Goal: Information Seeking & Learning: Check status

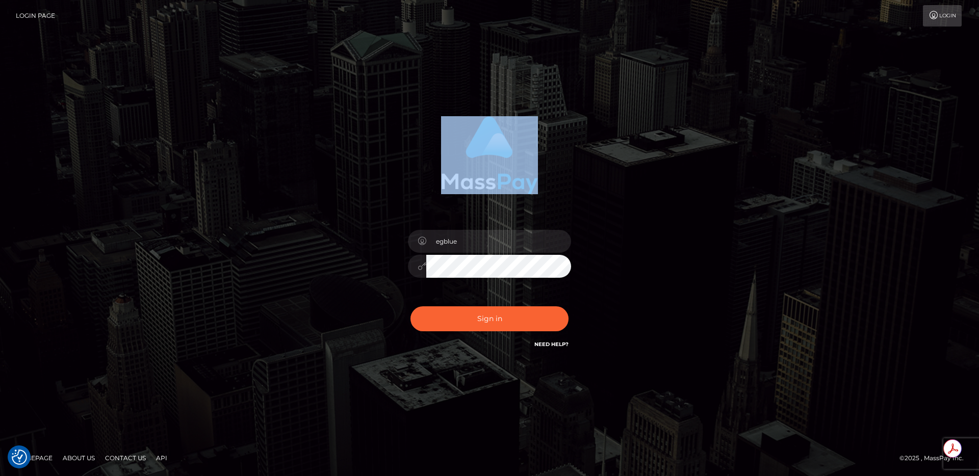
drag, startPoint x: 387, startPoint y: 123, endPoint x: 588, endPoint y: 144, distance: 201.9
click at [588, 144] on div at bounding box center [490, 152] width 268 height 86
drag, startPoint x: 341, startPoint y: 174, endPoint x: 567, endPoint y: 148, distance: 228.3
click at [567, 148] on div "egblue Sign in" at bounding box center [489, 238] width 581 height 259
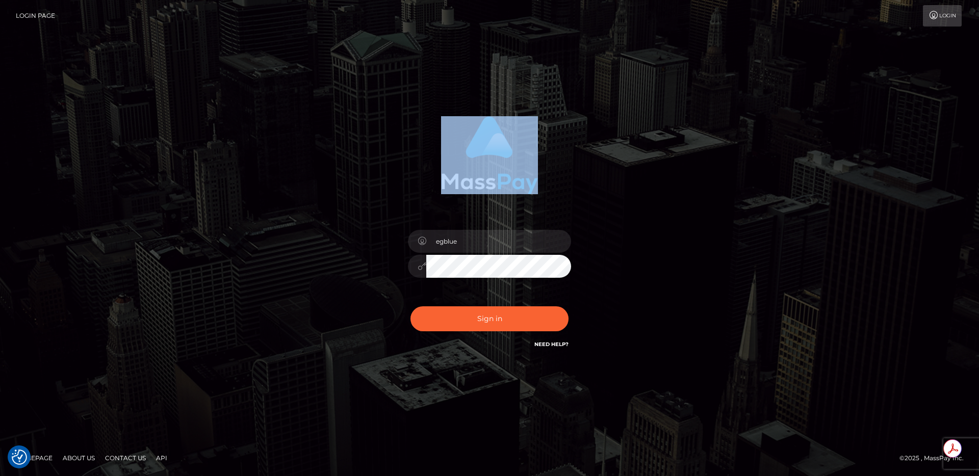
click at [567, 148] on div at bounding box center [490, 152] width 268 height 86
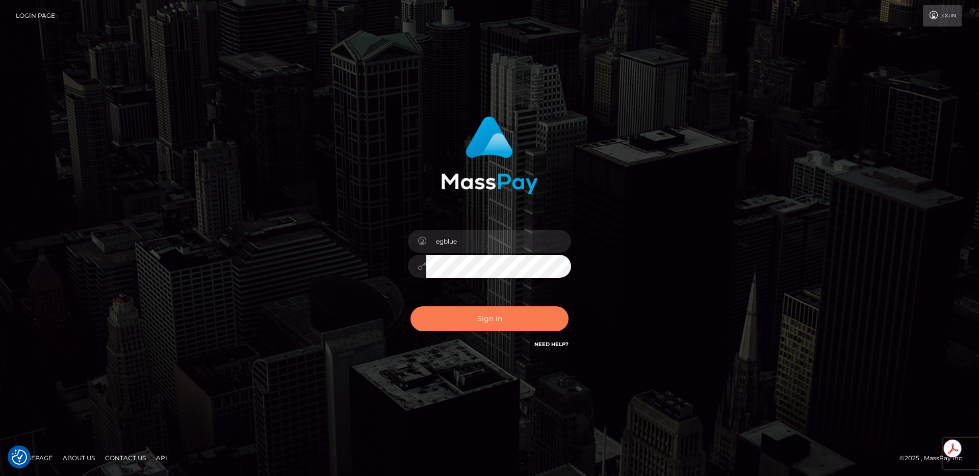
click at [466, 328] on button "Sign in" at bounding box center [489, 318] width 158 height 25
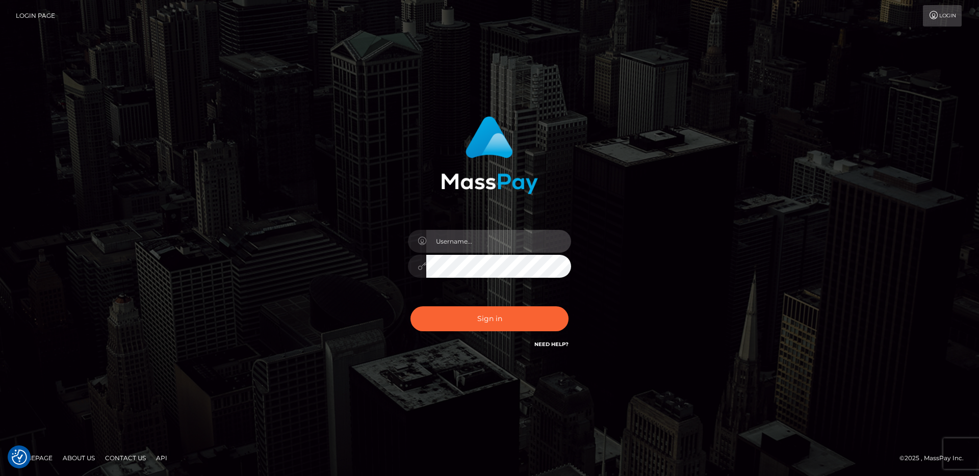
type input "egblue"
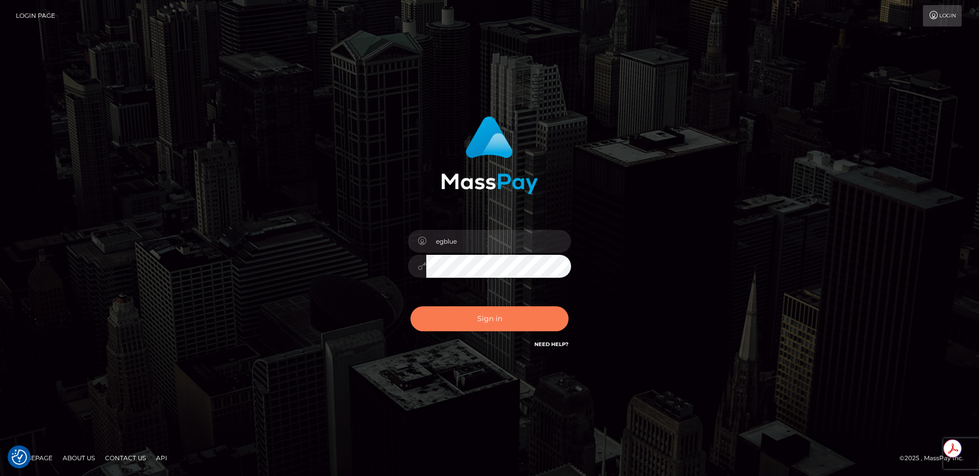
click at [508, 312] on button "Sign in" at bounding box center [489, 318] width 158 height 25
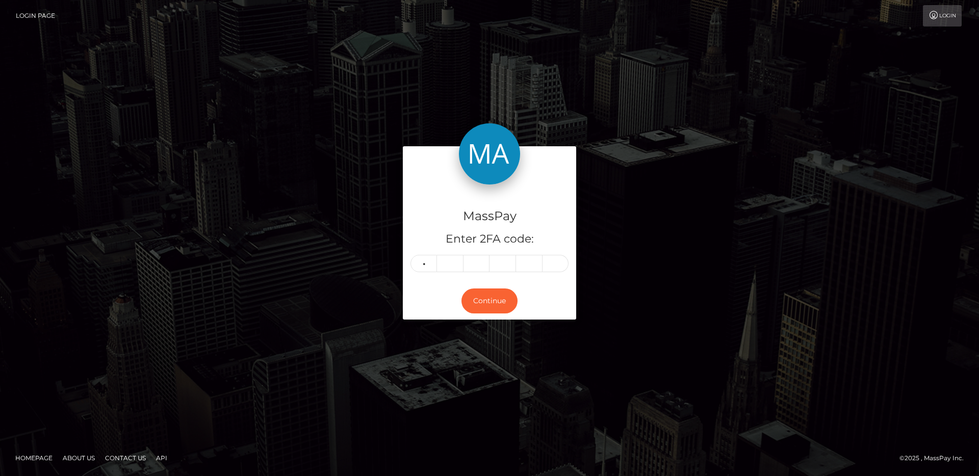
type input "1"
type input "3"
type input "5"
type input "1"
type input "0"
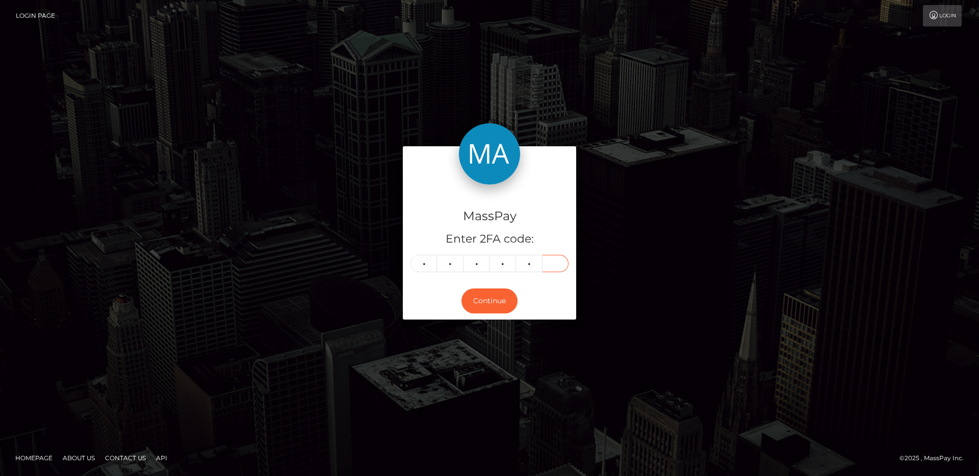
type input "5"
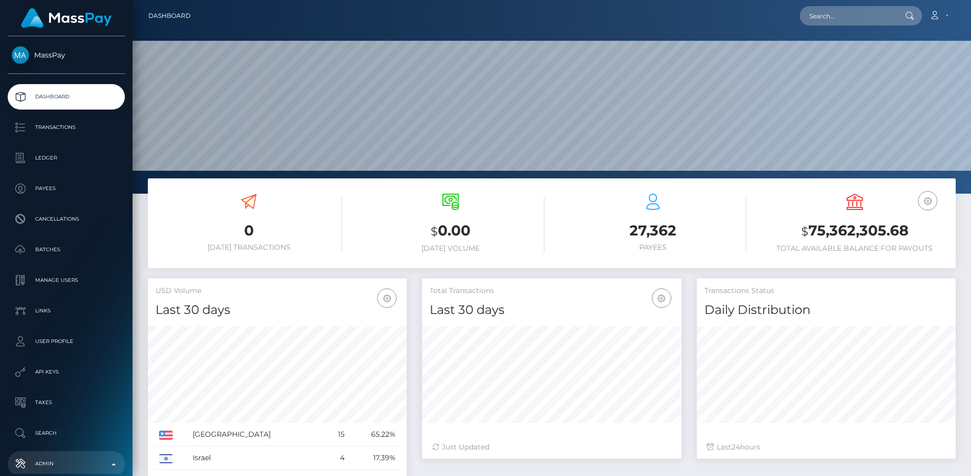
scroll to position [181, 259]
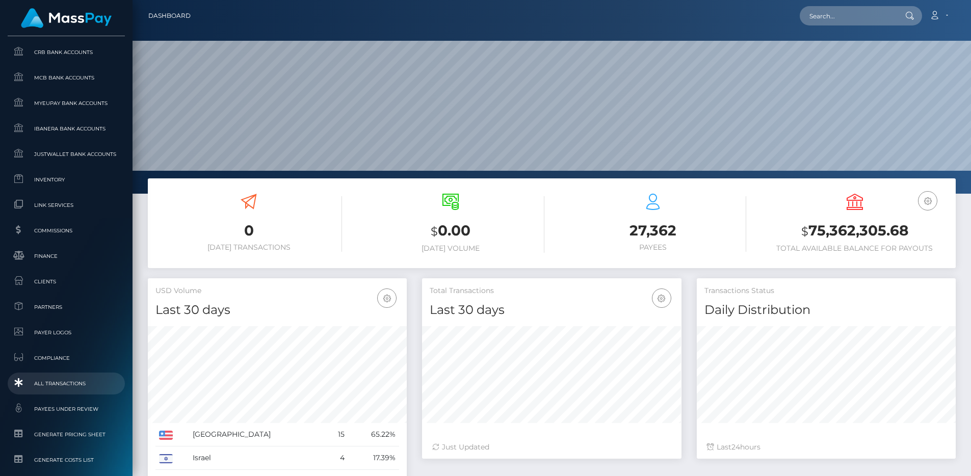
click at [76, 379] on span "All Transactions" at bounding box center [66, 384] width 109 height 12
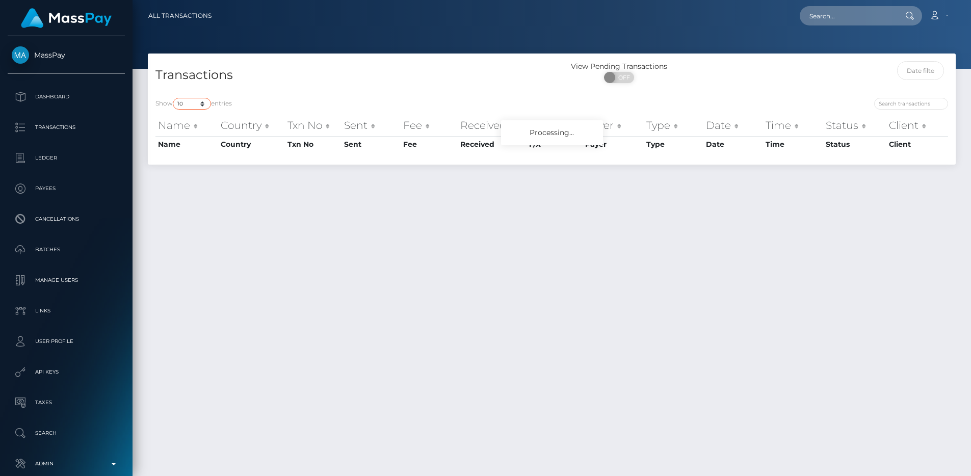
click at [187, 103] on select "10 25 50 100 250 500 1,000 3,500 All" at bounding box center [192, 104] width 38 height 12
select select "250"
click at [174, 98] on select "10 25 50 100 250 500 1,000 3,500 All" at bounding box center [192, 104] width 38 height 12
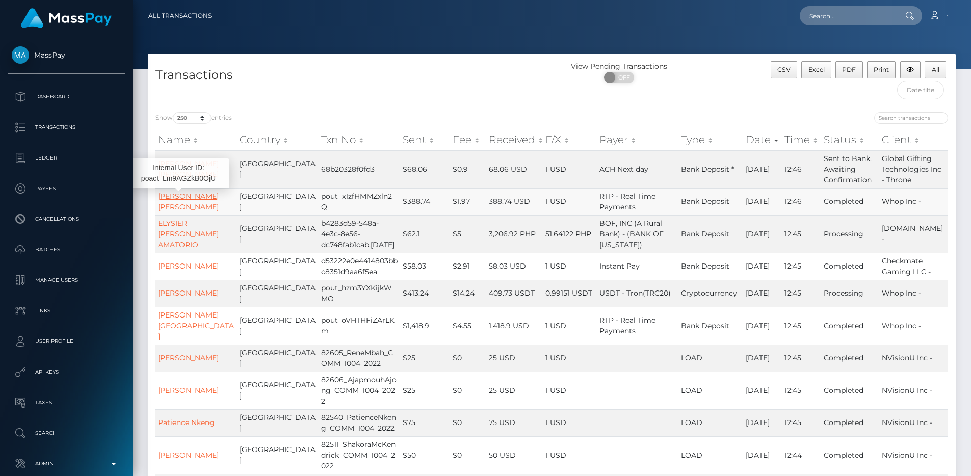
click at [181, 212] on link "ANIBAL LISANDRO ALVARADO DINELLI" at bounding box center [188, 202] width 61 height 20
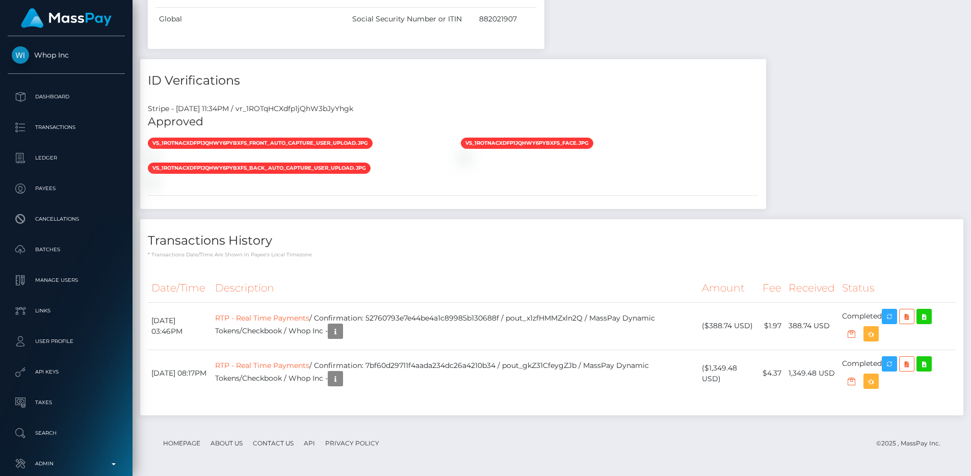
scroll to position [122, 259]
click at [407, 321] on td "RTP - Real Time Payments / Confirmation: 52760793e7e44be4a1c89985b130688f / pou…" at bounding box center [455, 325] width 487 height 47
copy td "52760793e7e44be4a1c89985b130688f"
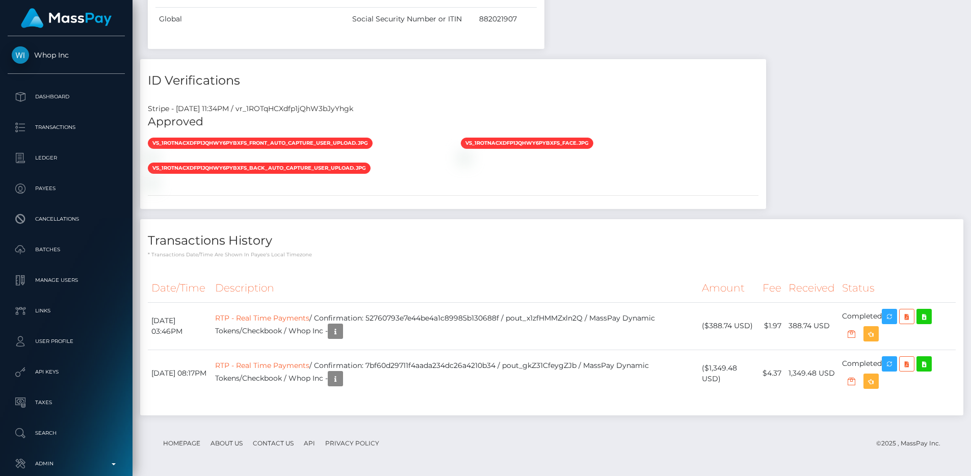
click at [545, 247] on h4 "Transactions History" at bounding box center [552, 241] width 808 height 18
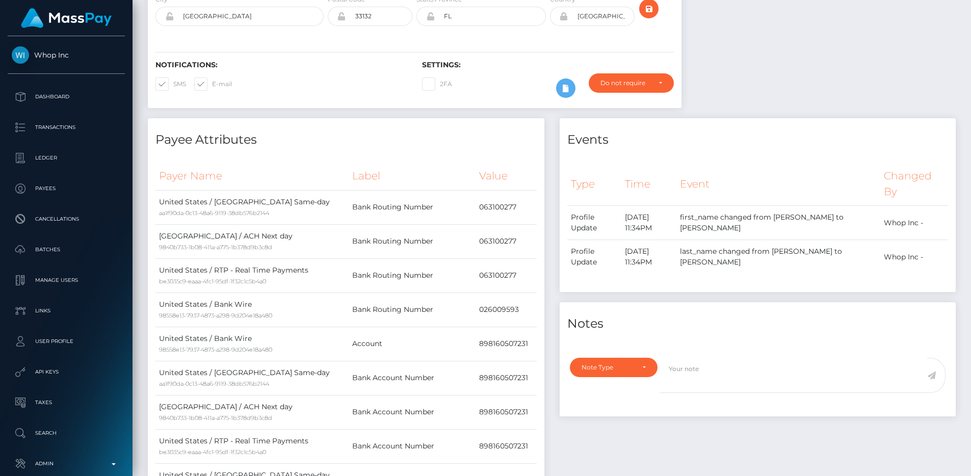
scroll to position [0, 0]
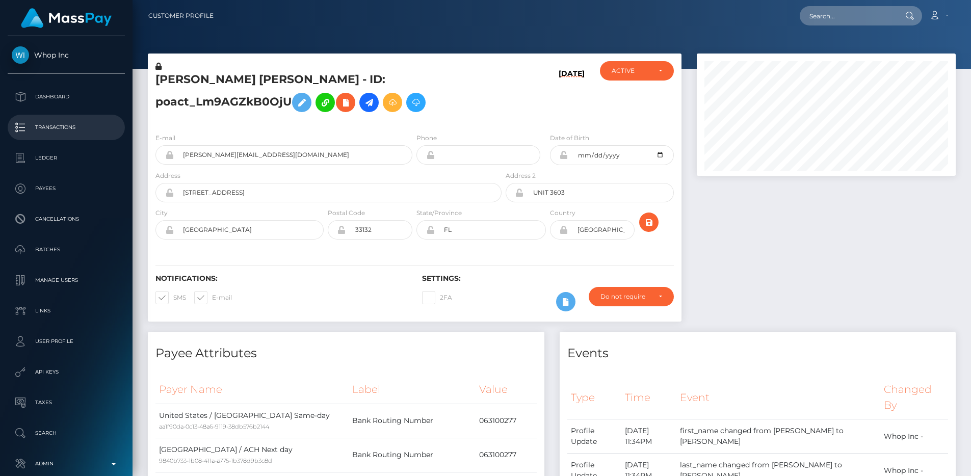
click at [68, 124] on p "Transactions" at bounding box center [66, 127] width 109 height 15
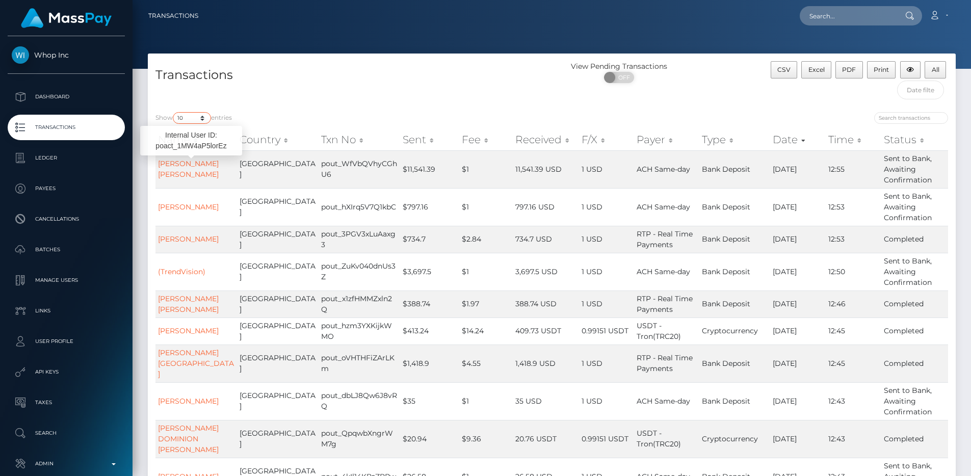
click at [185, 112] on select "10 25 50 100 250 500 1,000 3,500 All" at bounding box center [192, 118] width 38 height 12
click at [174, 112] on select "10 25 50 100 250 500 1,000 3,500 All" at bounding box center [192, 118] width 38 height 12
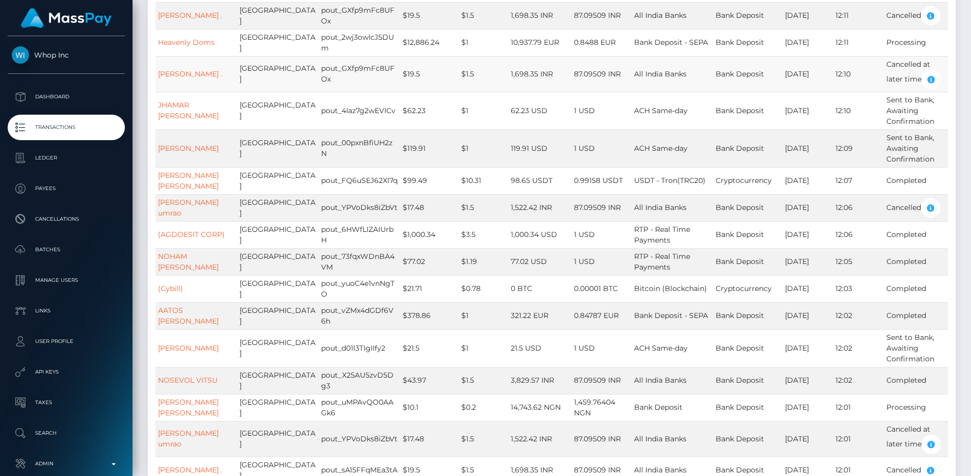
scroll to position [2980, 0]
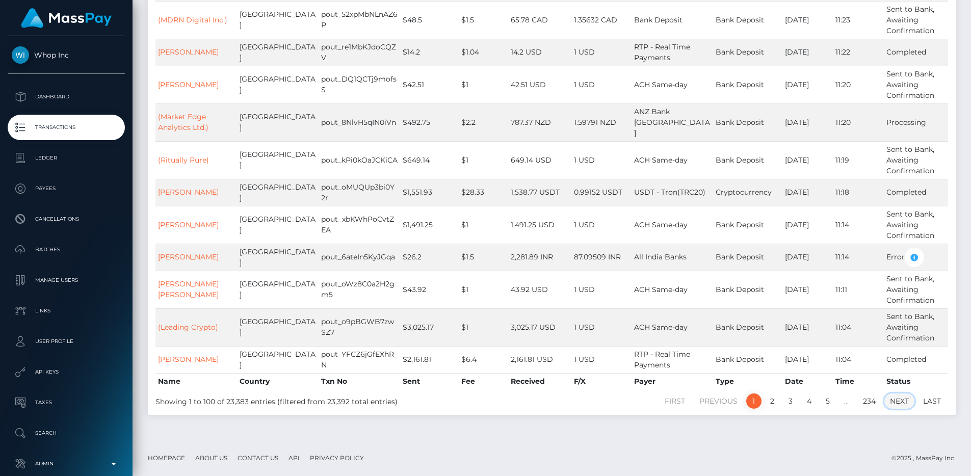
click at [904, 406] on link "Next" at bounding box center [899, 401] width 30 height 15
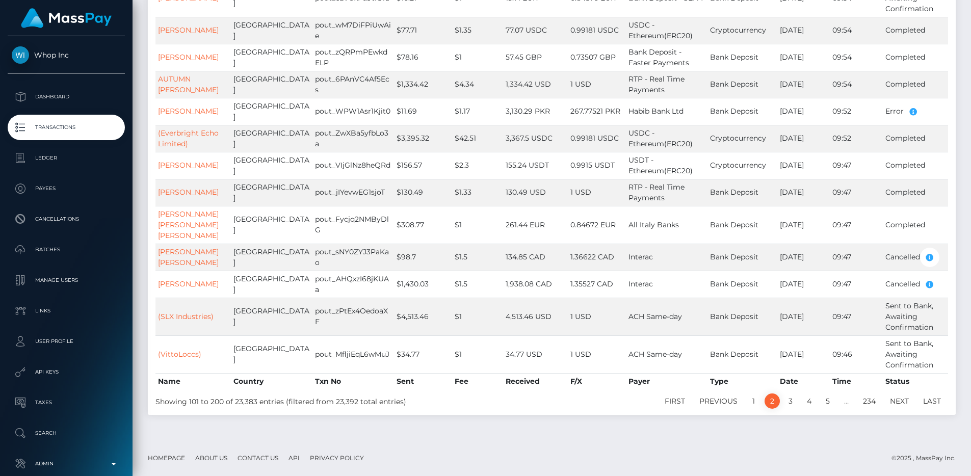
scroll to position [3014, 0]
click at [792, 402] on link "3" at bounding box center [790, 401] width 15 height 15
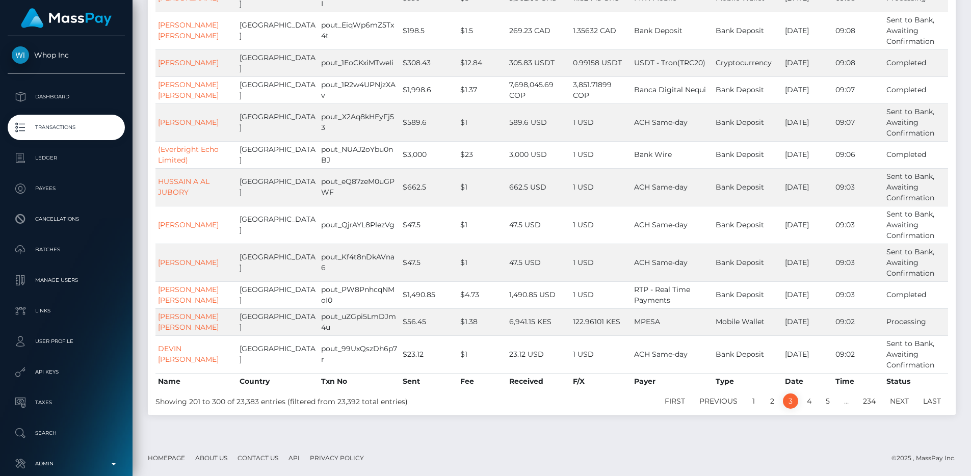
scroll to position [2896, 0]
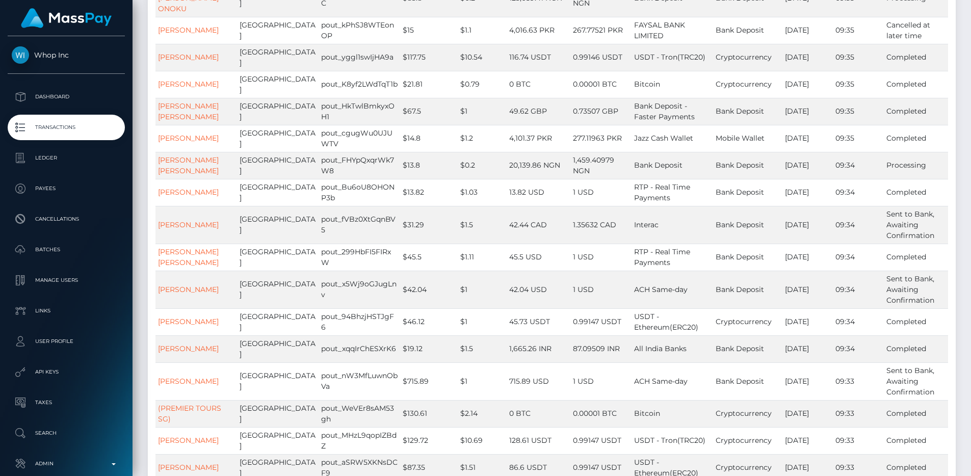
scroll to position [0, 0]
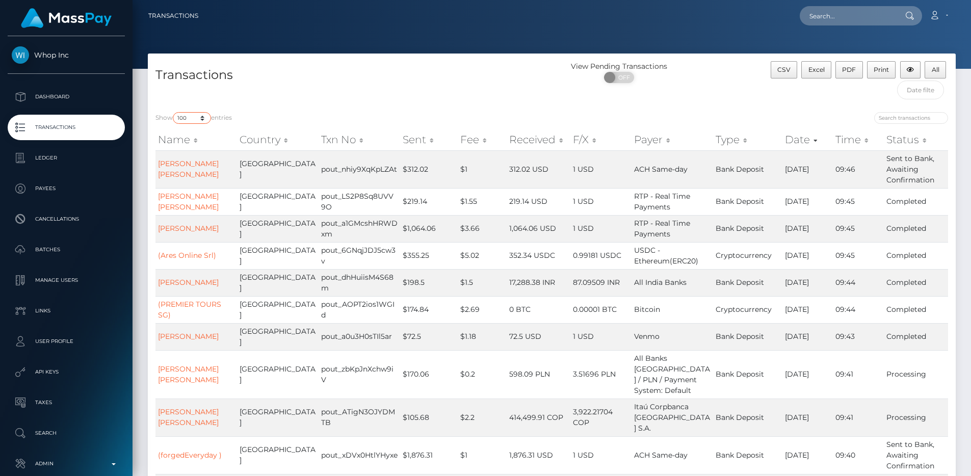
click at [203, 117] on select "10 25 50 100 250 500 1,000 3,500 All" at bounding box center [192, 118] width 38 height 12
click at [174, 112] on select "10 25 50 100 250 500 1,000 3,500 All" at bounding box center [192, 118] width 38 height 12
click at [393, 75] on h4 "Transactions" at bounding box center [349, 75] width 389 height 18
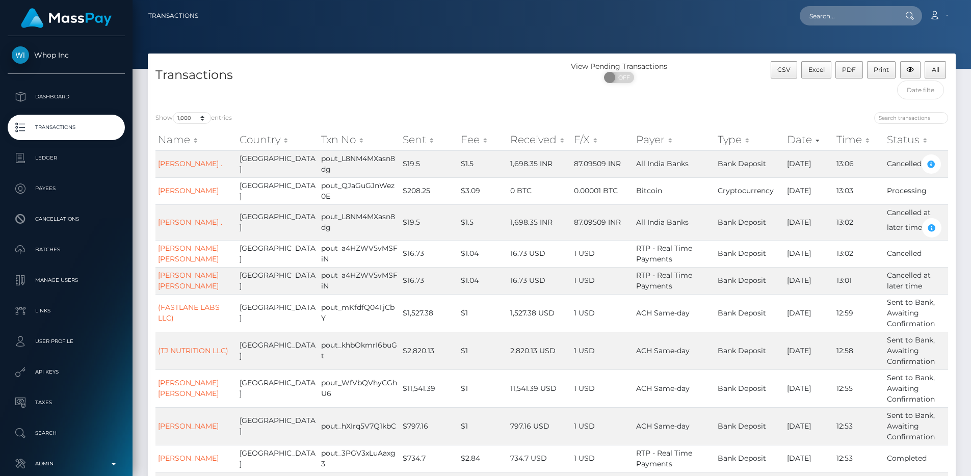
click at [389, 75] on h4 "Transactions" at bounding box center [349, 75] width 389 height 18
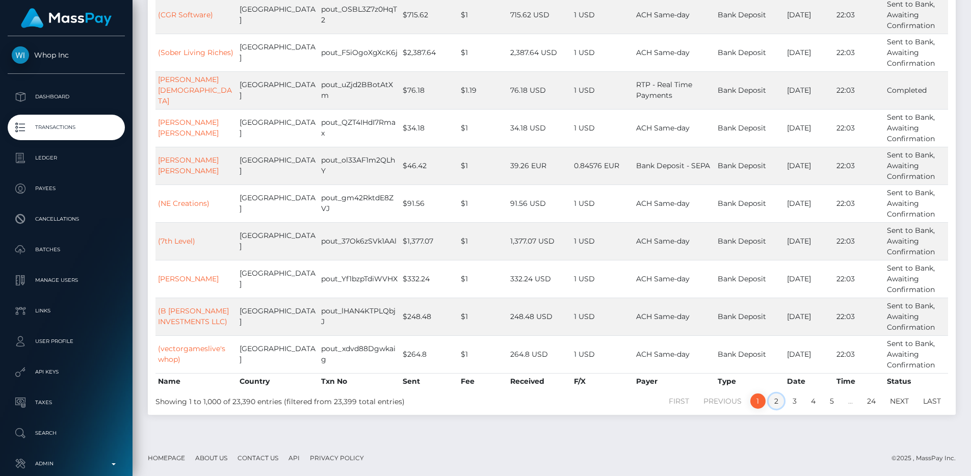
click at [779, 406] on link "2" at bounding box center [776, 401] width 15 height 15
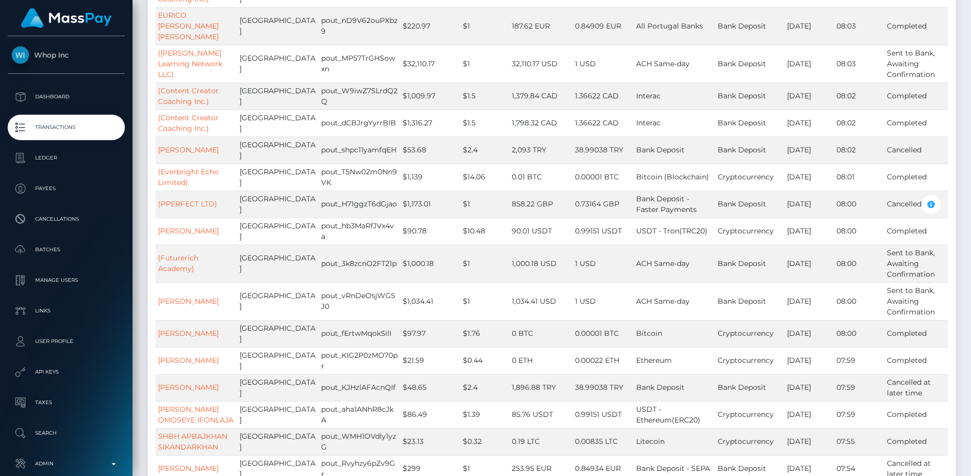
scroll to position [31534, 0]
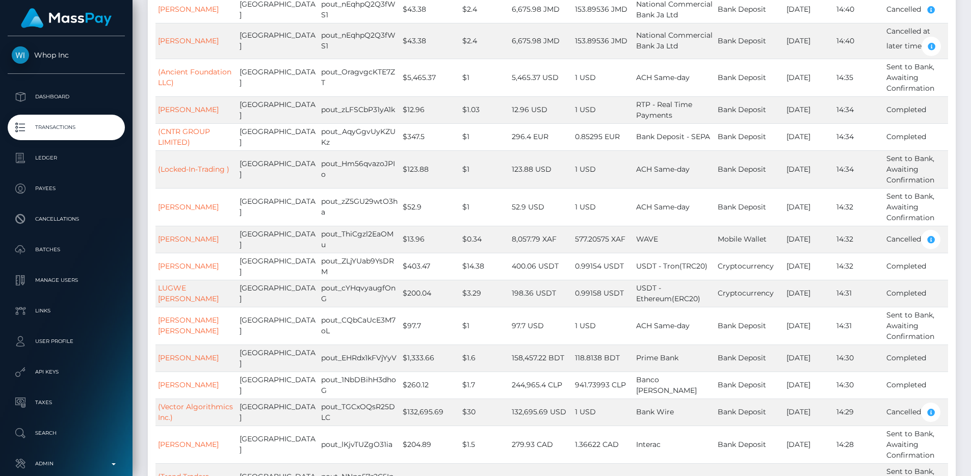
scroll to position [31865, 0]
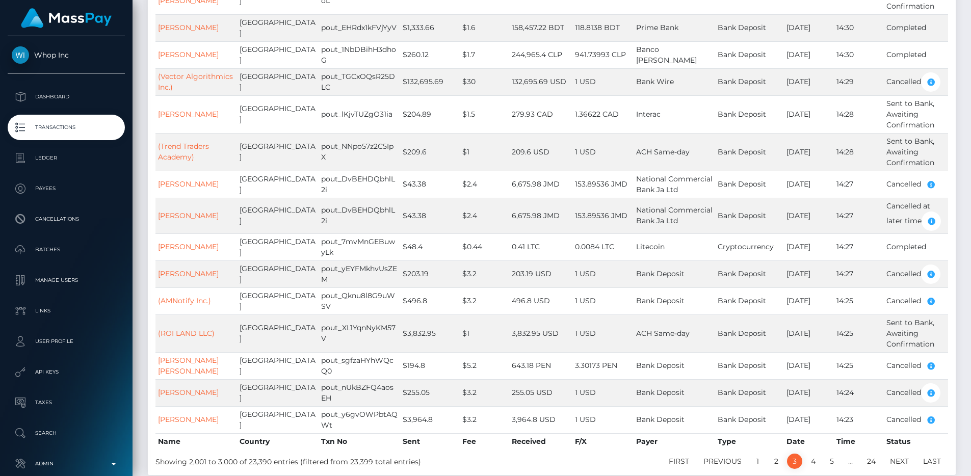
click at [809, 454] on link "4" at bounding box center [813, 461] width 16 height 15
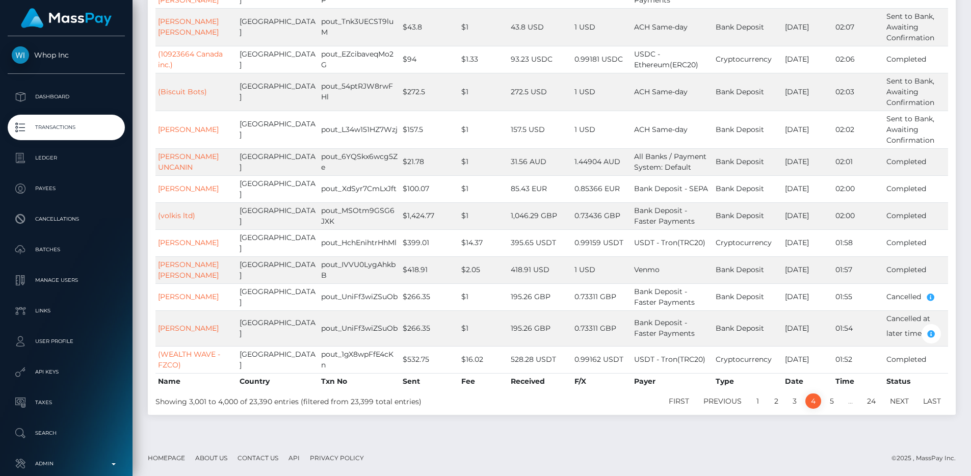
scroll to position [30677, 0]
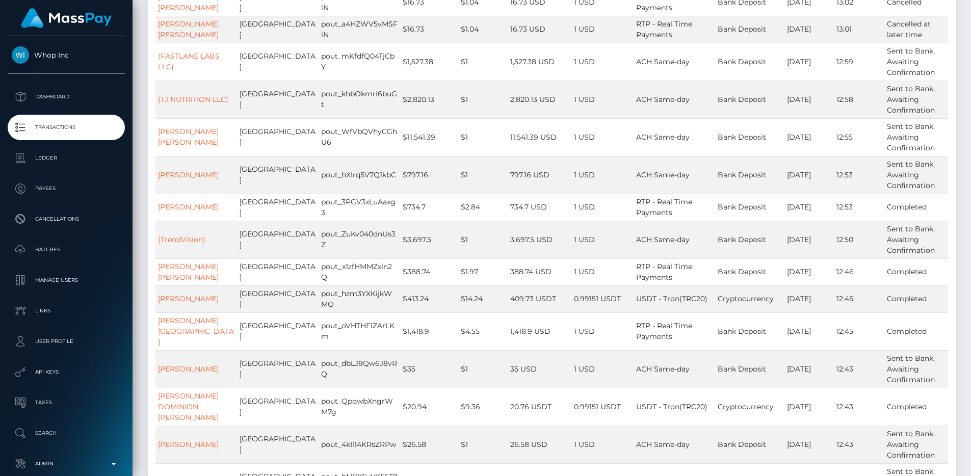
scroll to position [0, 0]
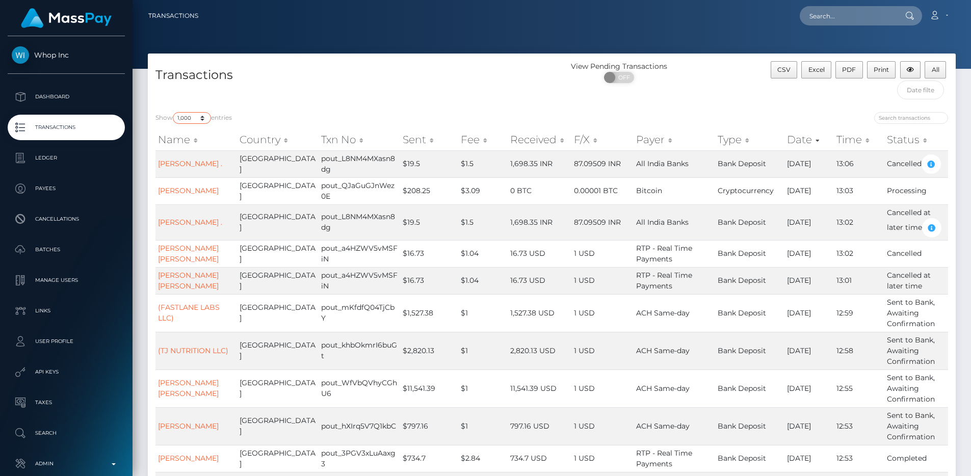
click at [204, 118] on select "10 25 50 100 250 500 1,000 3,500 All" at bounding box center [192, 118] width 38 height 12
select select "100"
click at [174, 112] on select "10 25 50 100 250 500 1,000 3,500 All" at bounding box center [192, 118] width 38 height 12
click at [298, 77] on h4 "Transactions" at bounding box center [349, 75] width 389 height 18
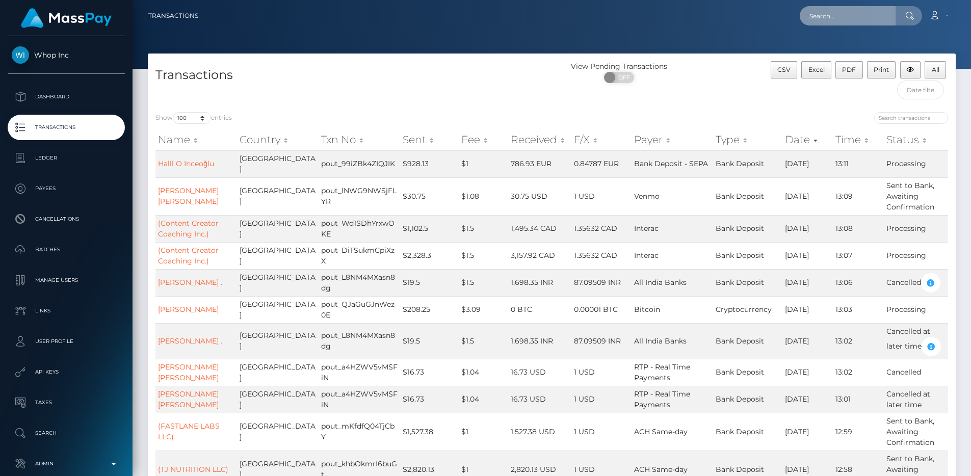
click at [861, 8] on input "text" at bounding box center [848, 15] width 96 height 19
paste input "bed252c0-7762-454e-89ca-c9978e5fade6"
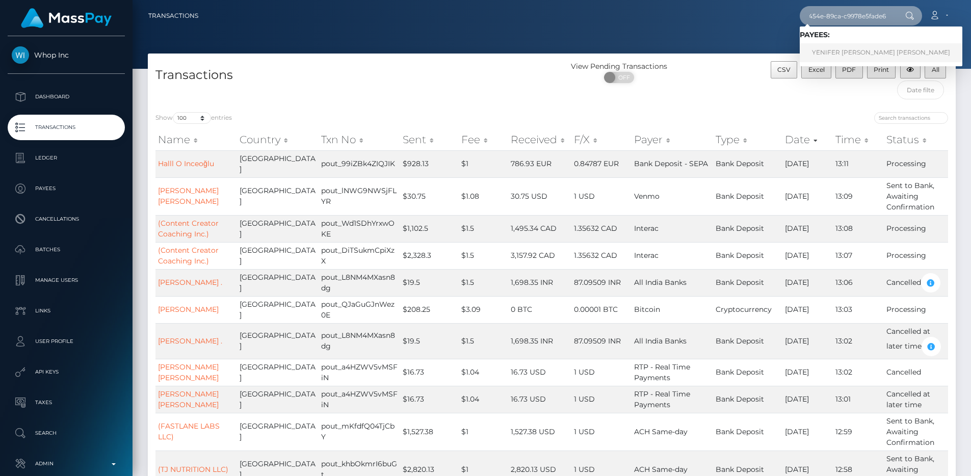
type input "bed252c0-7762-454e-89ca-c9978e5fade6"
click at [468, 74] on h4 "Transactions" at bounding box center [349, 75] width 389 height 18
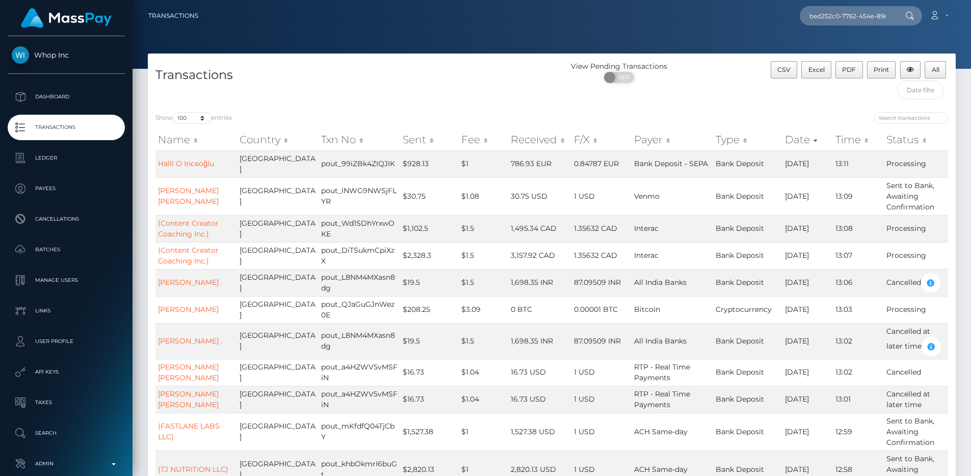
click at [77, 126] on p "Transactions" at bounding box center [66, 127] width 109 height 15
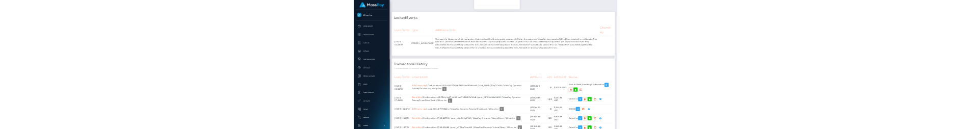
scroll to position [1798, 0]
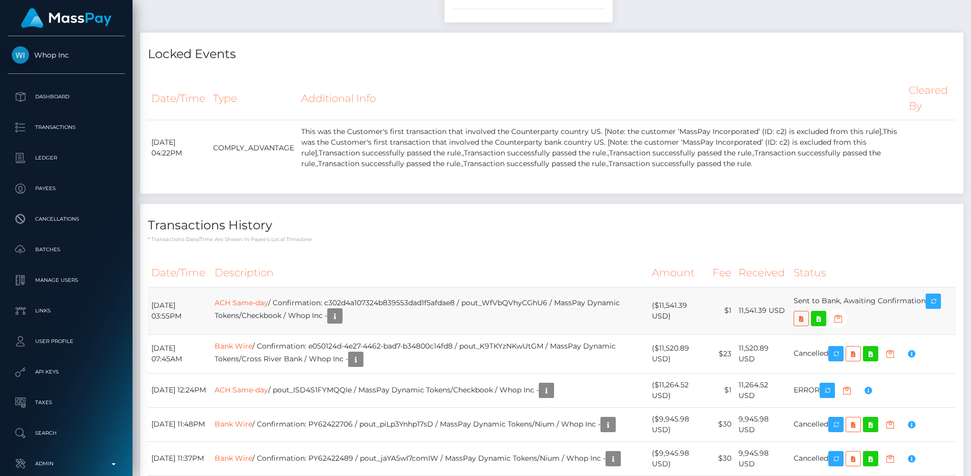
click at [447, 287] on td "ACH Same-day / Confirmation: c302d4a107324b839553dad1f5afdae8 / pout_WfVbQVhyCG…" at bounding box center [429, 310] width 437 height 47
copy td "c302d4a107324b839553dad1f5afdae8"
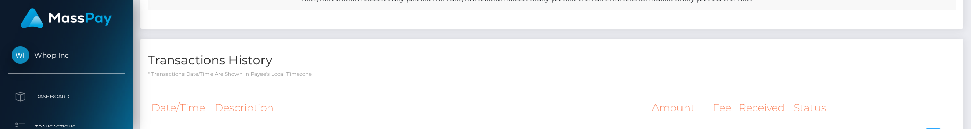
scroll to position [2002, 0]
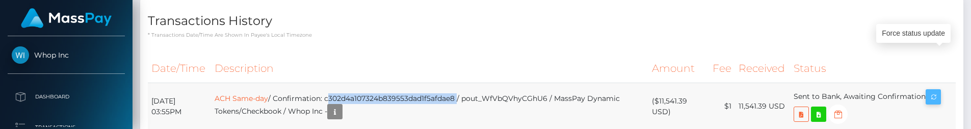
click at [938, 91] on icon "button" at bounding box center [933, 97] width 12 height 13
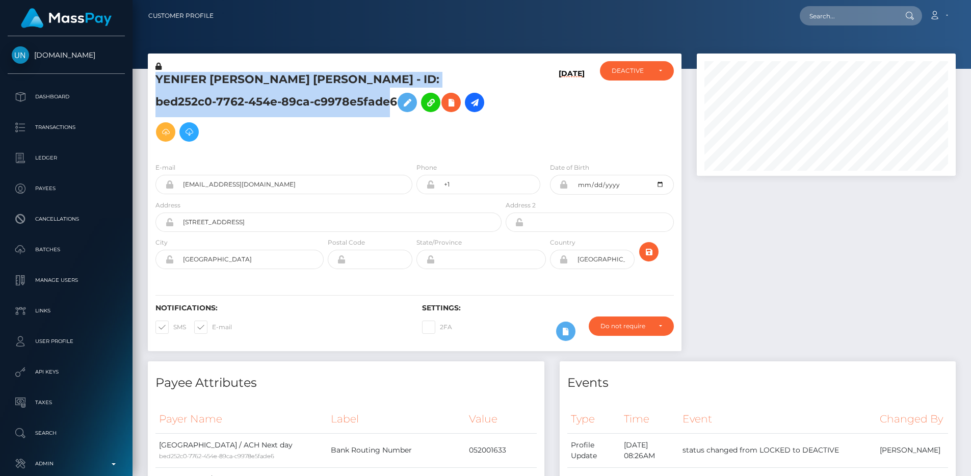
drag, startPoint x: 154, startPoint y: 80, endPoint x: 334, endPoint y: 101, distance: 180.8
click at [334, 101] on div "YENIFER YESENIA J MARTINEZ AGUIRRE - ID: bed252c0-7762-454e-89ca-c9978e5fade6" at bounding box center [326, 107] width 356 height 93
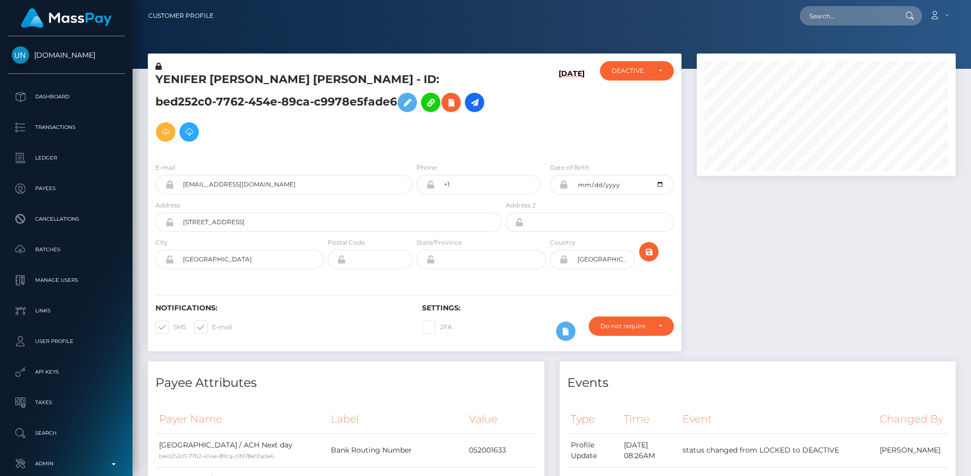
click at [333, 101] on h5 "YENIFER YESENIA J MARTINEZ AGUIRRE - ID: bed252c0-7762-454e-89ca-c9978e5fade6" at bounding box center [325, 109] width 341 height 75
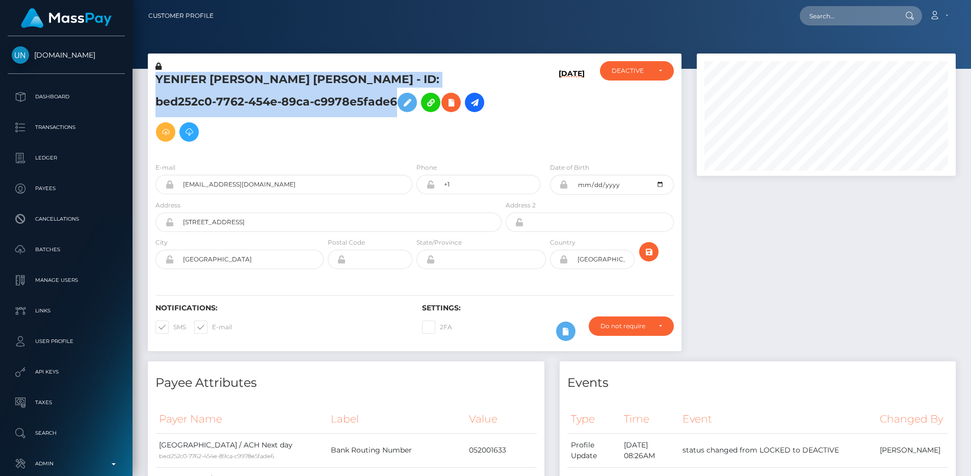
drag, startPoint x: 333, startPoint y: 101, endPoint x: 157, endPoint y: 79, distance: 177.8
click at [157, 79] on h5 "YENIFER YESENIA J MARTINEZ AGUIRRE - ID: bed252c0-7762-454e-89ca-c9978e5fade6" at bounding box center [325, 109] width 341 height 75
drag, startPoint x: 157, startPoint y: 79, endPoint x: 335, endPoint y: 99, distance: 179.6
click at [335, 99] on h5 "YENIFER YESENIA J MARTINEZ AGUIRRE - ID: bed252c0-7762-454e-89ca-c9978e5fade6" at bounding box center [325, 109] width 341 height 75
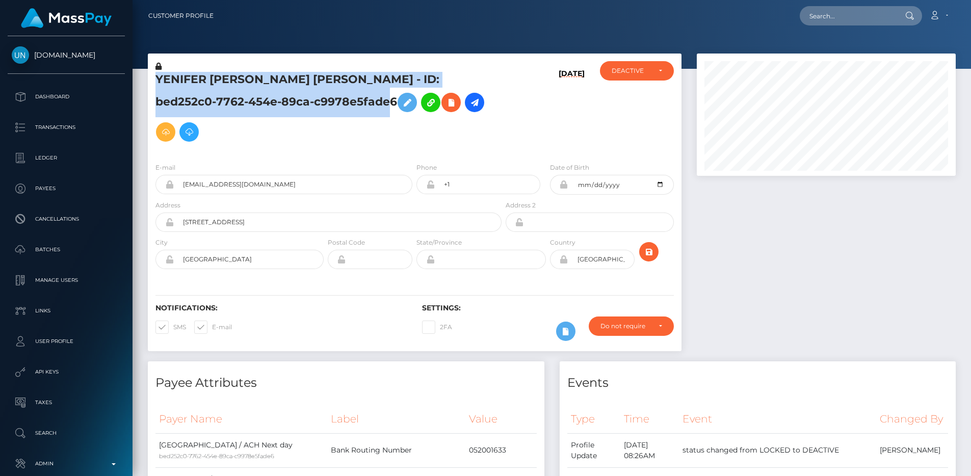
click at [335, 99] on h5 "YENIFER YESENIA J MARTINEZ AGUIRRE - ID: bed252c0-7762-454e-89ca-c9978e5fade6" at bounding box center [325, 109] width 341 height 75
drag, startPoint x: 335, startPoint y: 99, endPoint x: 159, endPoint y: 80, distance: 177.9
click at [159, 80] on h5 "YENIFER YESENIA J MARTINEZ AGUIRRE - ID: bed252c0-7762-454e-89ca-c9978e5fade6" at bounding box center [325, 109] width 341 height 75
drag, startPoint x: 159, startPoint y: 80, endPoint x: 313, endPoint y: 98, distance: 155.5
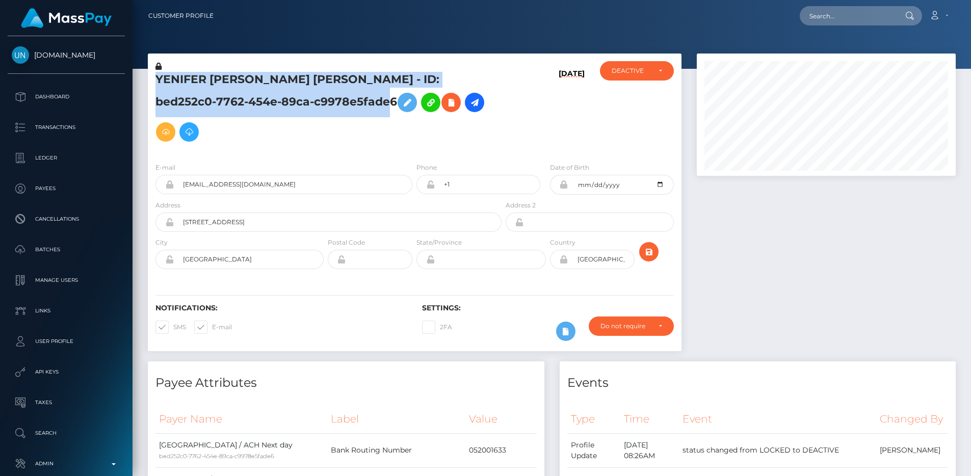
click at [313, 98] on h5 "YENIFER YESENIA J MARTINEZ AGUIRRE - ID: bed252c0-7762-454e-89ca-c9978e5fade6" at bounding box center [325, 109] width 341 height 75
drag, startPoint x: 336, startPoint y: 103, endPoint x: 154, endPoint y: 79, distance: 183.0
click at [154, 79] on div "YENIFER YESENIA J MARTINEZ AGUIRRE - ID: bed252c0-7762-454e-89ca-c9978e5fade6" at bounding box center [326, 107] width 356 height 93
drag, startPoint x: 154, startPoint y: 79, endPoint x: 163, endPoint y: 81, distance: 8.3
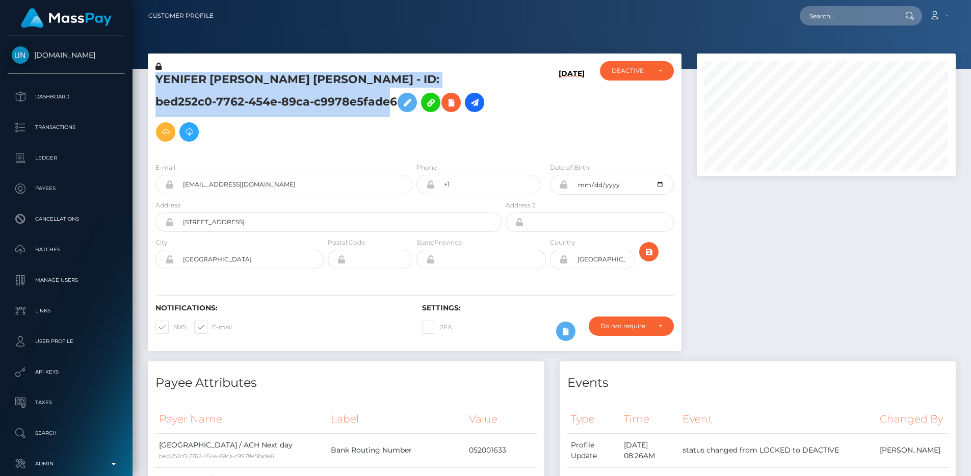
click at [155, 80] on div "YENIFER YESENIA J MARTINEZ AGUIRRE - ID: bed252c0-7762-454e-89ca-c9978e5fade6" at bounding box center [326, 107] width 356 height 93
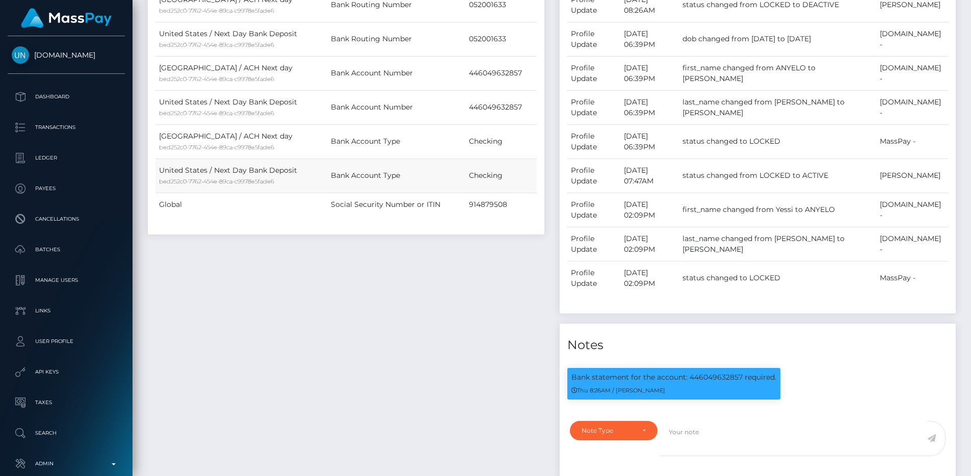
scroll to position [630, 0]
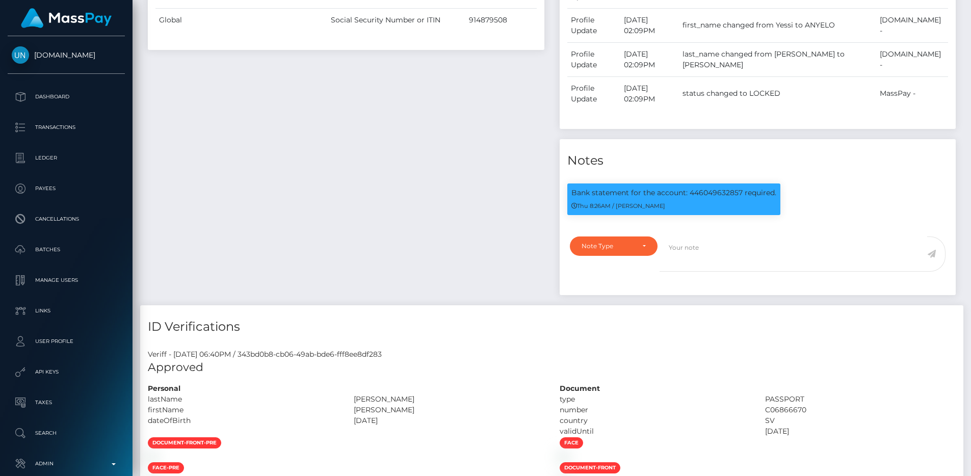
click at [510, 239] on div "Payee Attributes Payer Name Label Value United States / ACH Next day bed252c0-7…" at bounding box center [346, 18] width 412 height 574
click at [451, 183] on div "Payee Attributes Payer Name Label Value United States / ACH Next day bed252c0-7…" at bounding box center [346, 18] width 412 height 574
click at [431, 250] on div "Payee Attributes Payer Name Label Value United States / ACH Next day bed252c0-7…" at bounding box center [346, 18] width 412 height 574
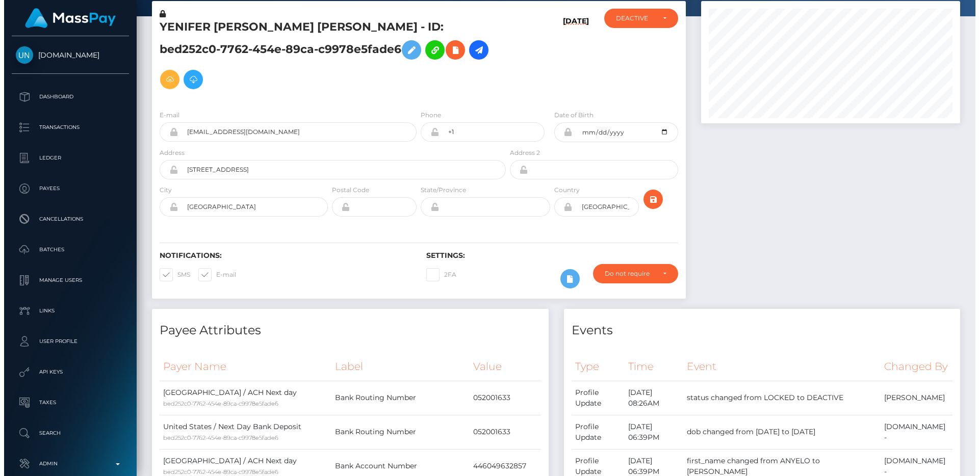
scroll to position [0, 0]
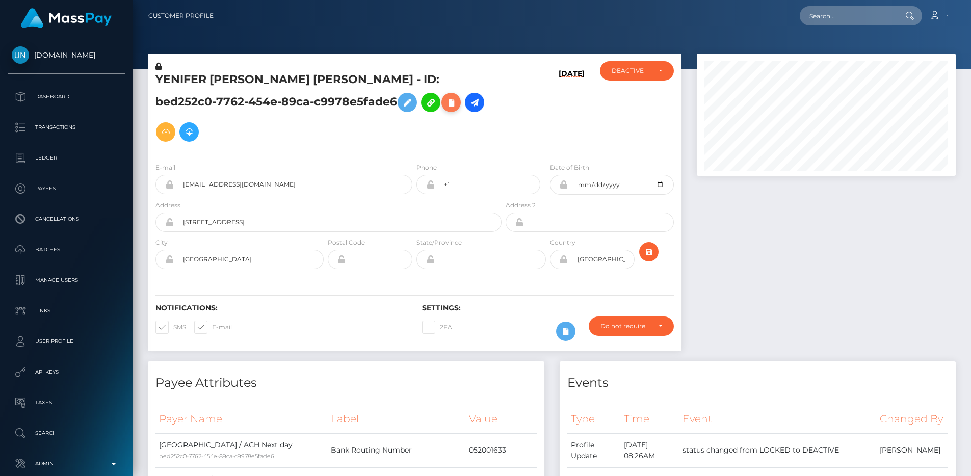
click at [441, 109] on button at bounding box center [450, 102] width 19 height 19
select select
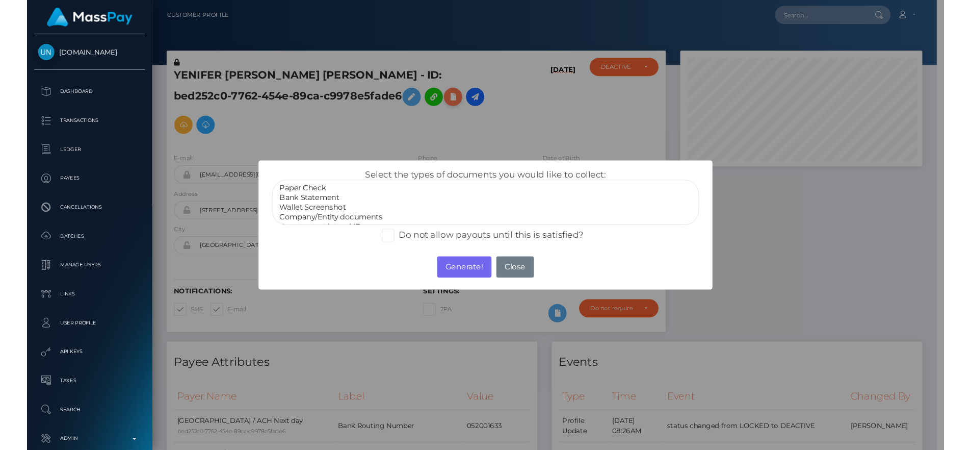
scroll to position [509616, 509479]
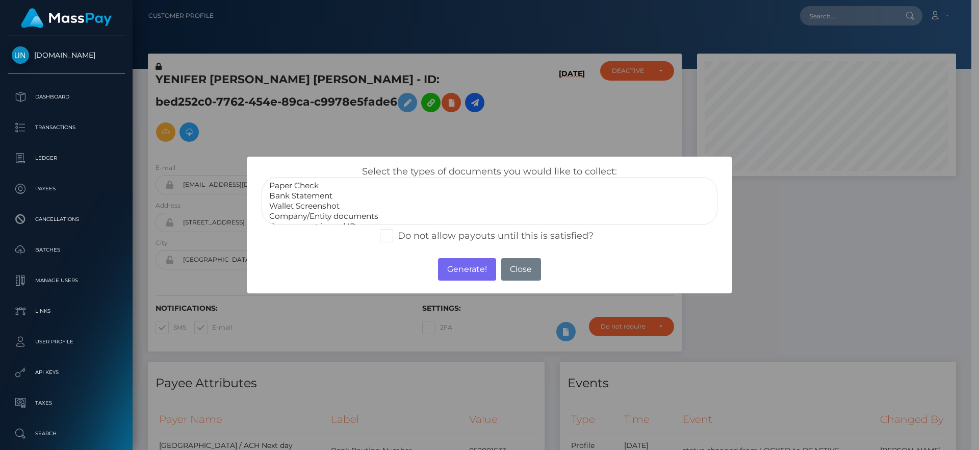
click at [398, 237] on span at bounding box center [398, 235] width 0 height 11
click at [398, 235] on input "Do not allow payouts until this is satisfied?" at bounding box center [401, 232] width 7 height 7
checkbox input "true"
click at [520, 263] on button "Close" at bounding box center [521, 269] width 40 height 22
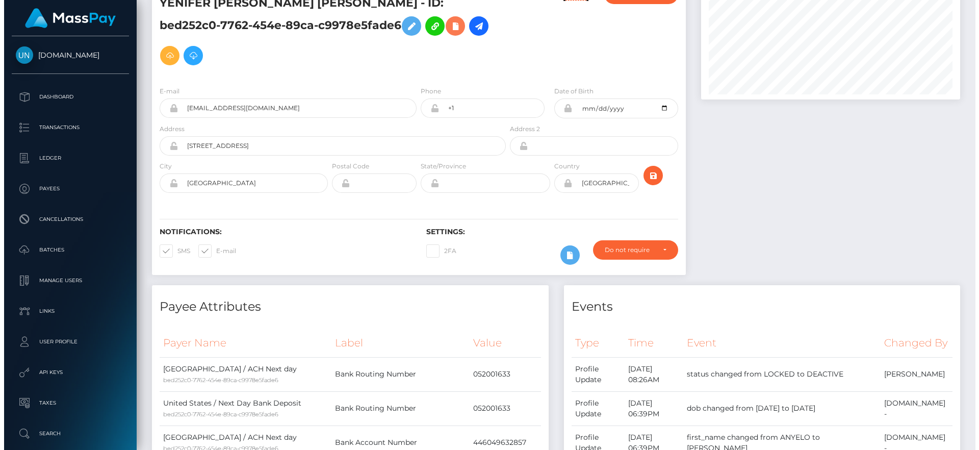
scroll to position [0, 0]
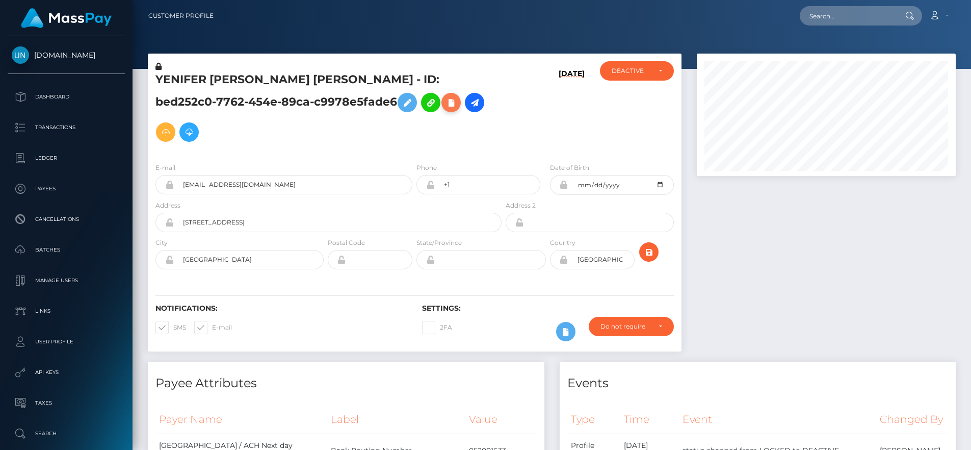
click at [445, 99] on icon at bounding box center [451, 102] width 12 height 13
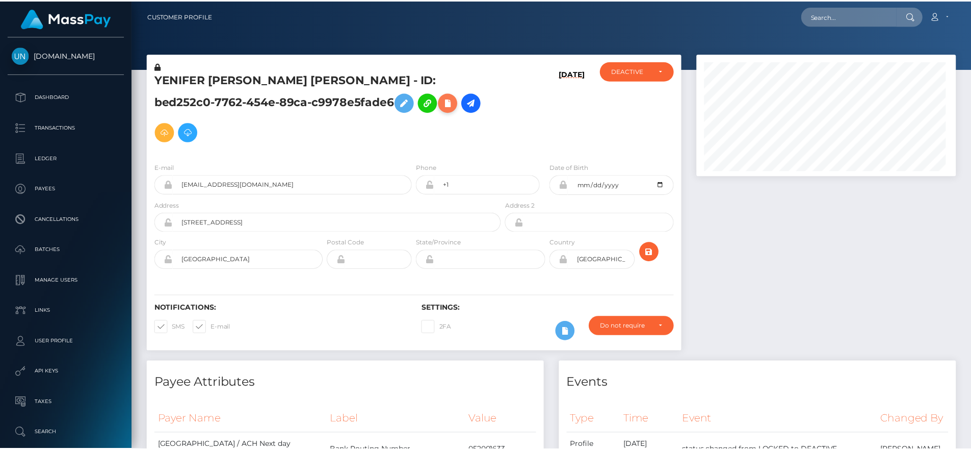
scroll to position [509616, 509479]
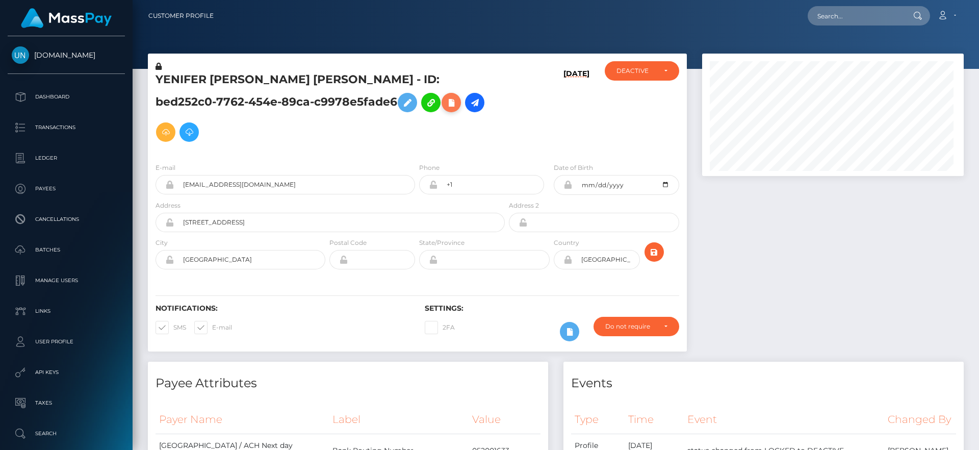
select select
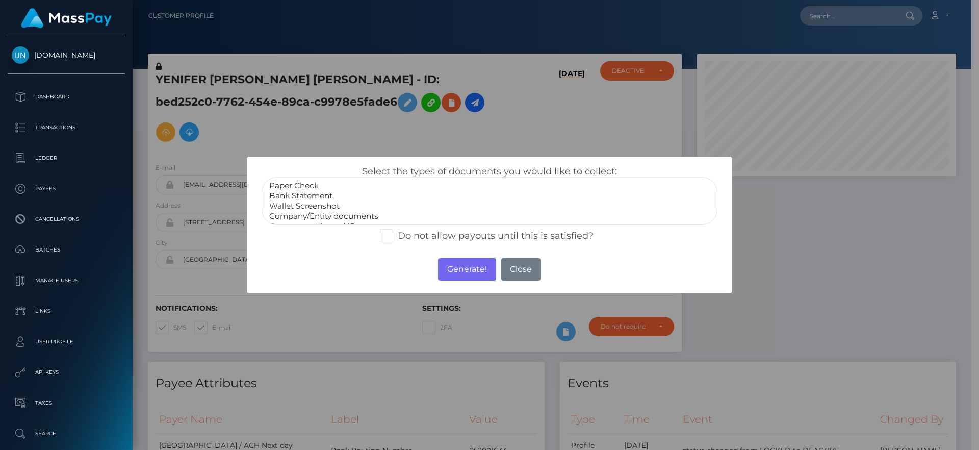
click at [398, 233] on span at bounding box center [398, 235] width 0 height 11
click at [398, 233] on input "Do not allow payouts until this is satisfied?" at bounding box center [401, 232] width 7 height 7
checkbox input "true"
click at [531, 263] on button "Close" at bounding box center [521, 269] width 40 height 22
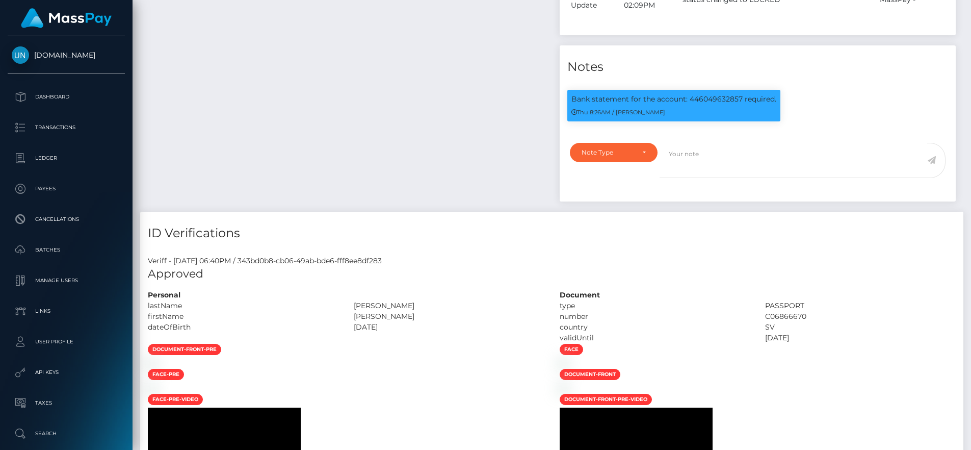
scroll to position [784, 0]
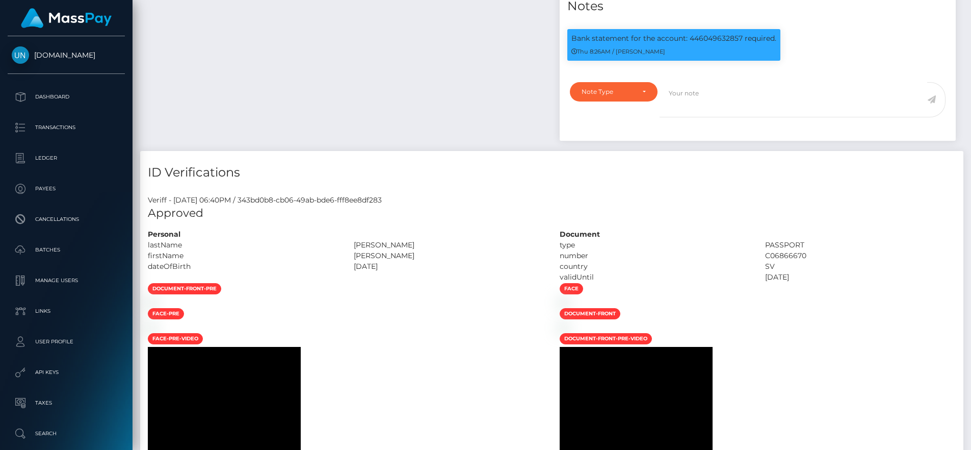
click at [473, 307] on div at bounding box center [346, 302] width 412 height 11
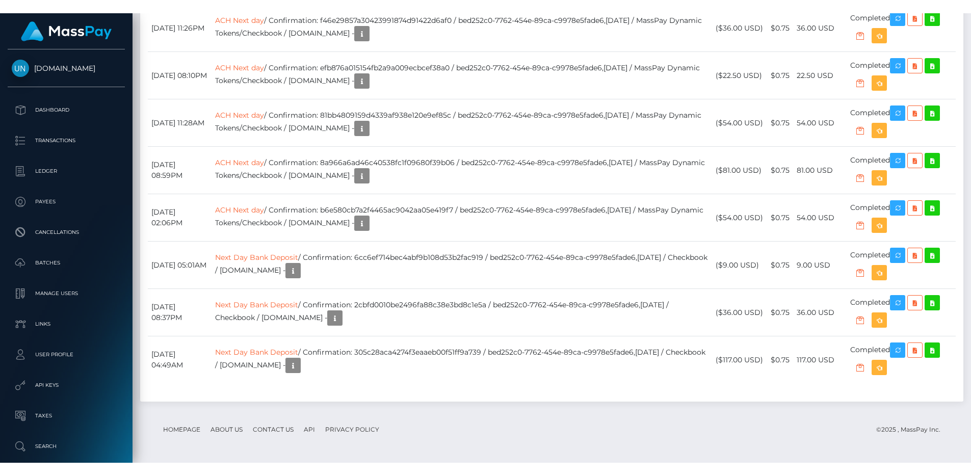
scroll to position [5574, 0]
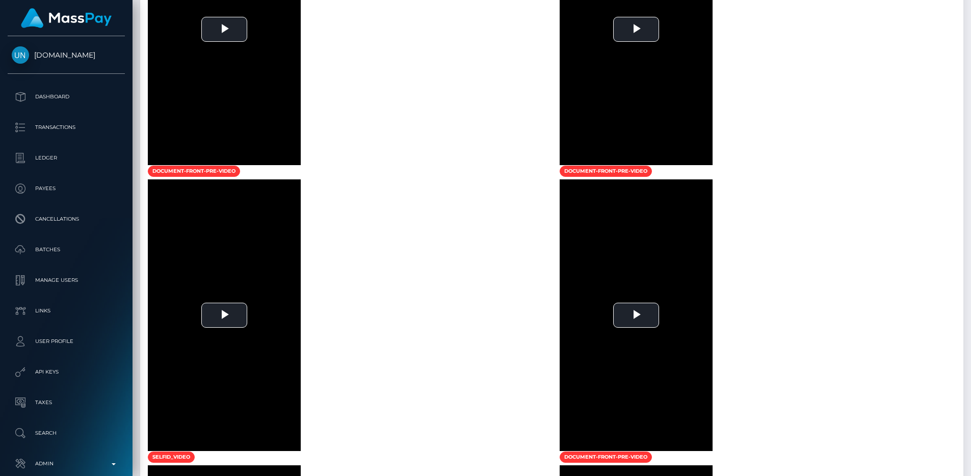
scroll to position [1616, 0]
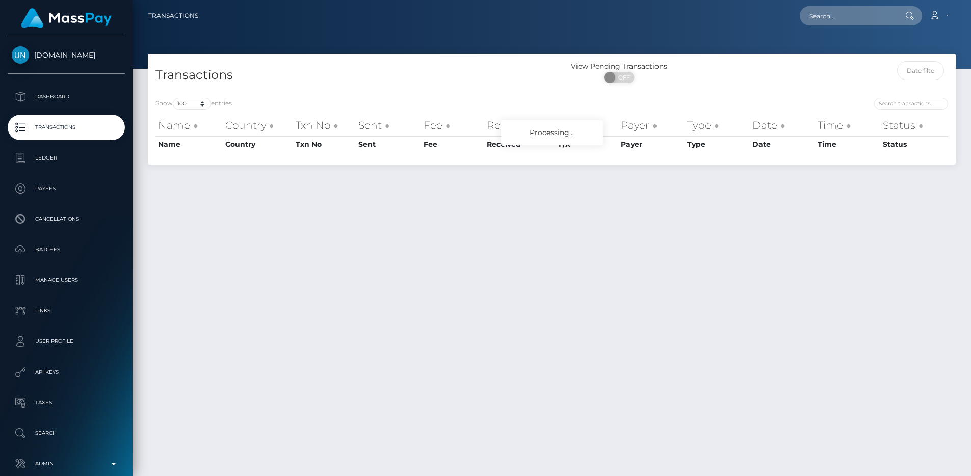
select select "100"
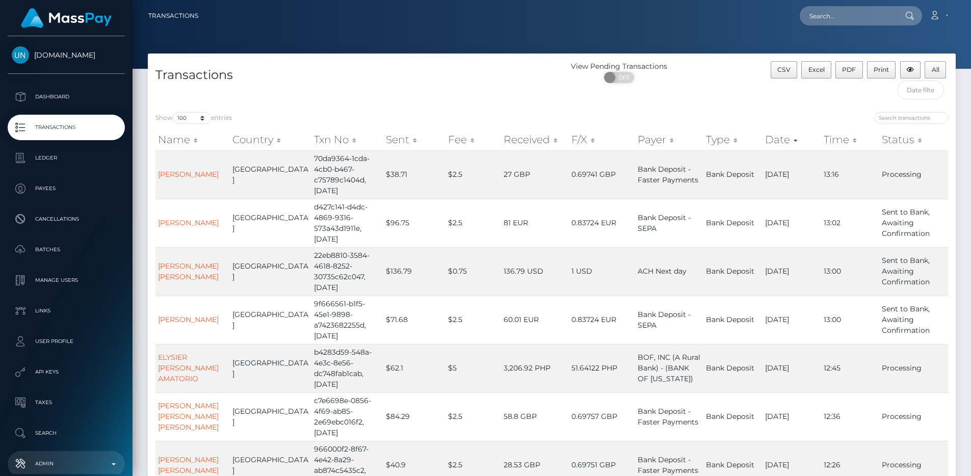
click at [69, 461] on p "Admin" at bounding box center [66, 463] width 109 height 15
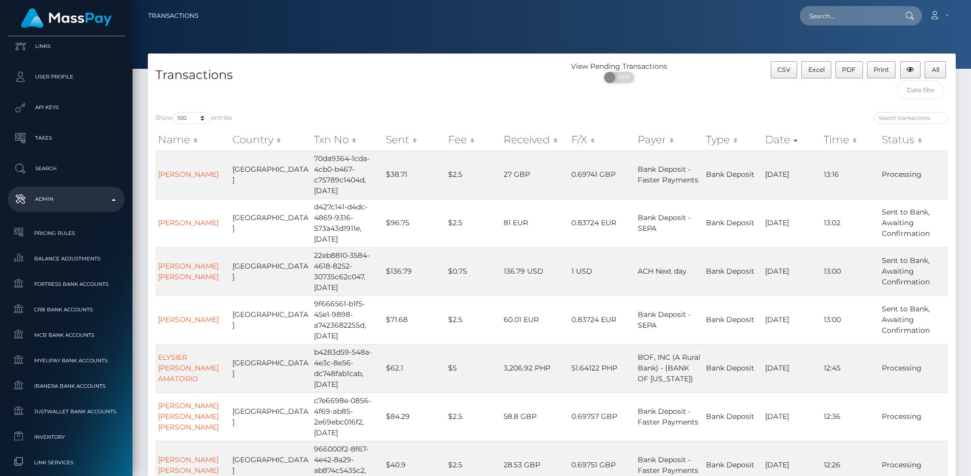
scroll to position [538, 0]
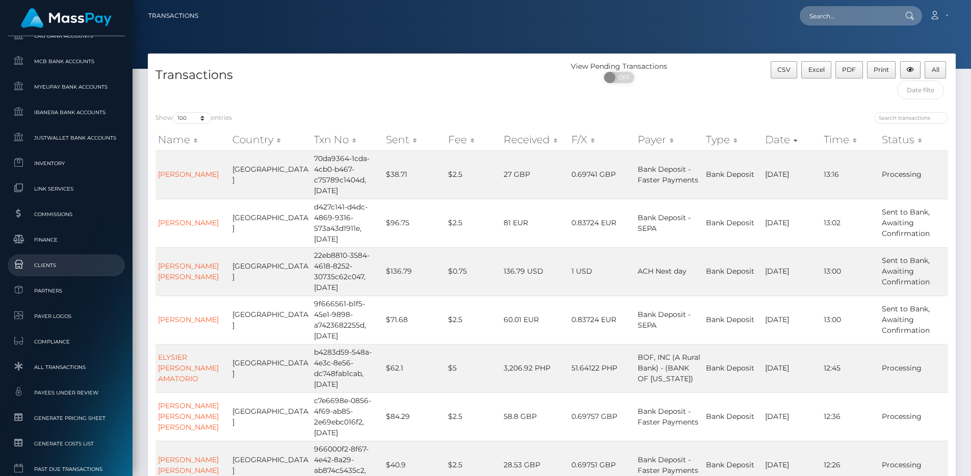
click at [69, 264] on span "Clients" at bounding box center [66, 265] width 109 height 12
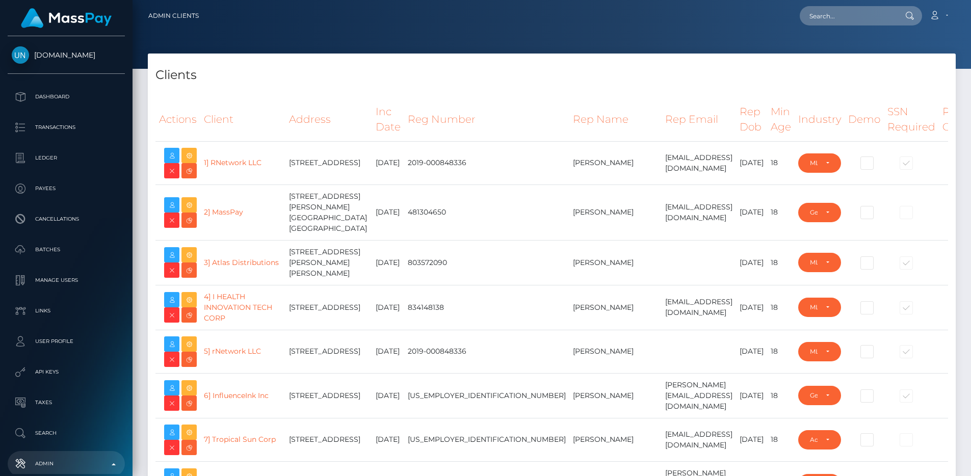
select select "223"
type input "egblue"
click at [841, 20] on input "text" at bounding box center [848, 15] width 96 height 19
paste input "48b64f4d-46f5-47ff-a82f-02c22cc3bc80"
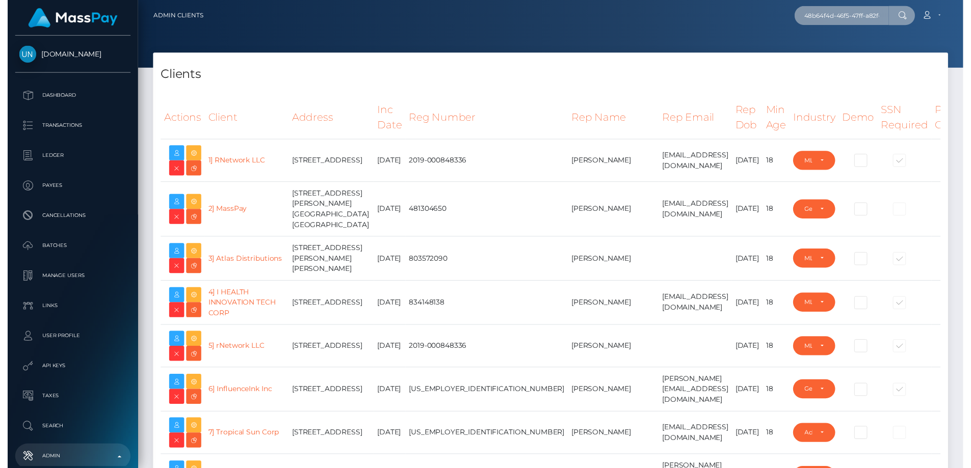
scroll to position [0, 51]
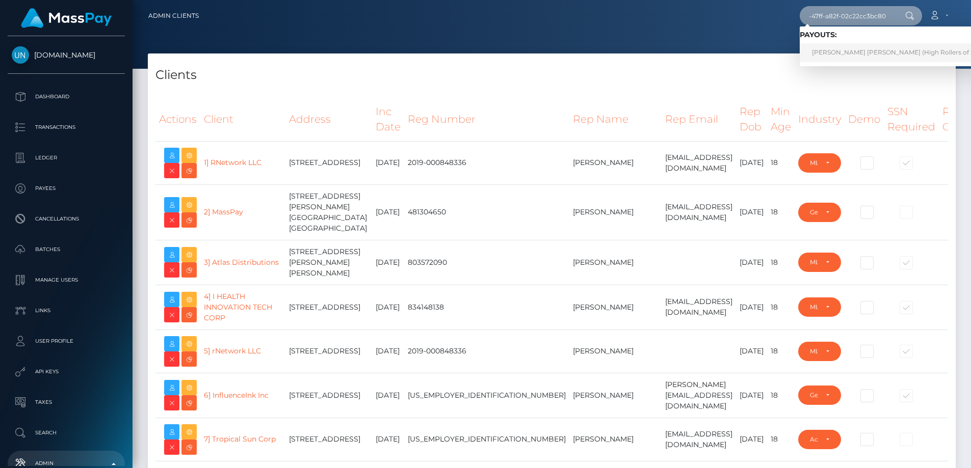
type input "48b64f4d-46f5-47ff-a82f-02c22cc3bc80"
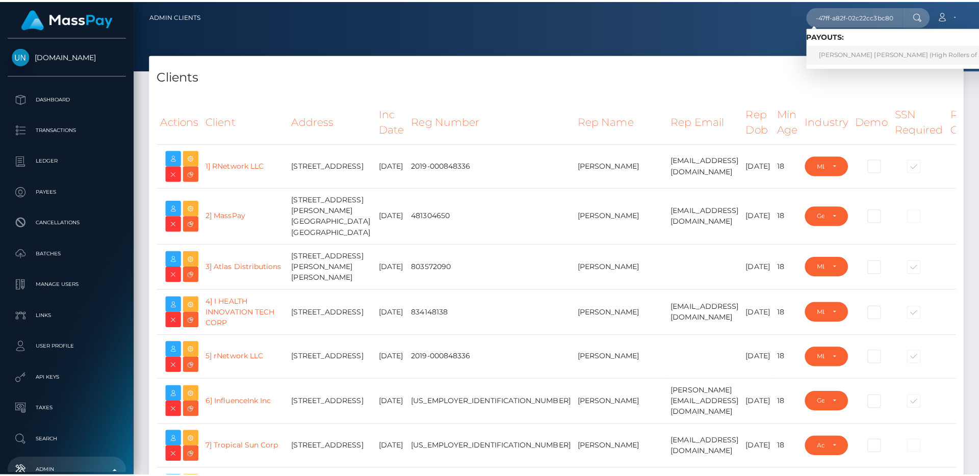
scroll to position [0, 0]
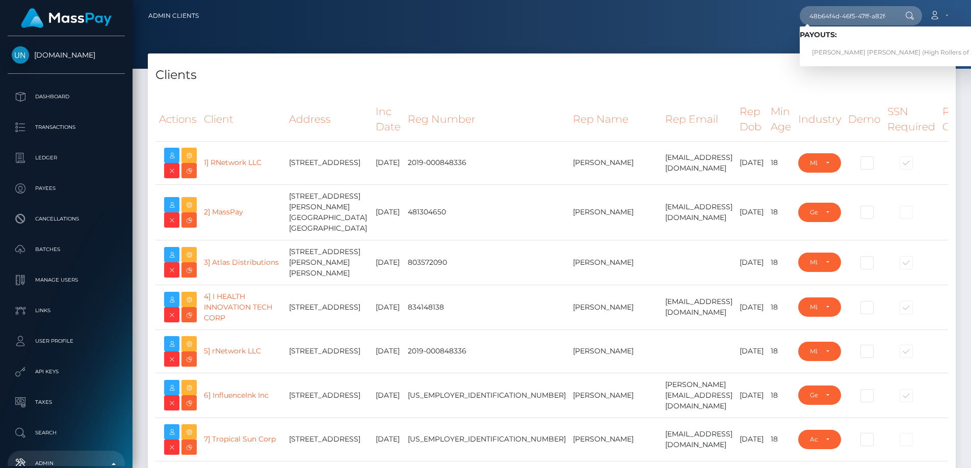
click at [761, 42] on div at bounding box center [552, 34] width 839 height 69
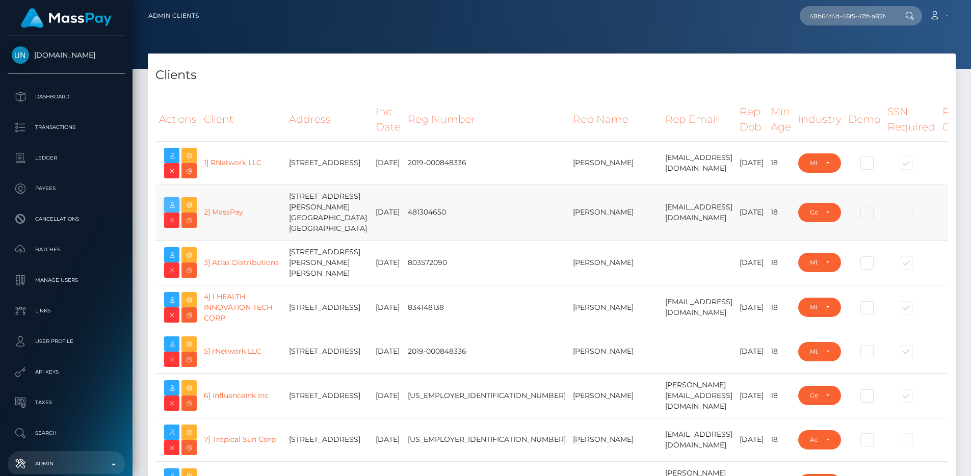
click at [173, 208] on icon at bounding box center [172, 205] width 12 height 13
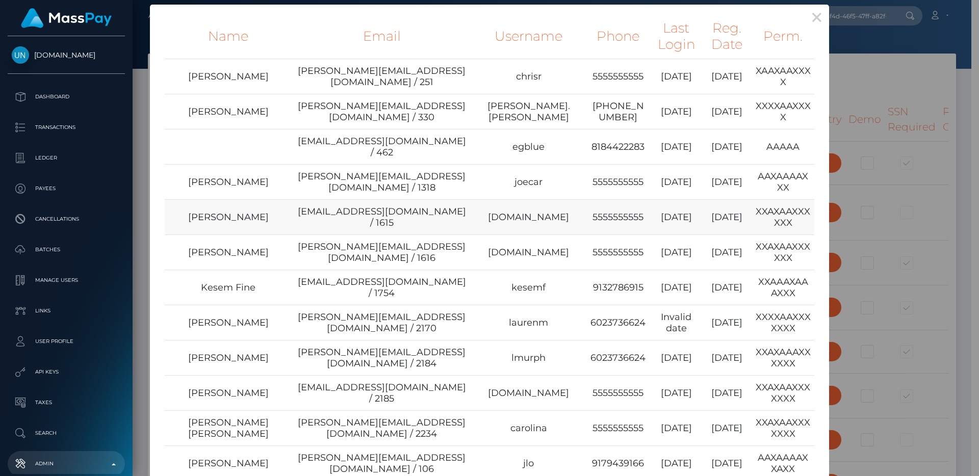
drag, startPoint x: 194, startPoint y: 181, endPoint x: 281, endPoint y: 179, distance: 87.7
click at [281, 199] on td "Petros Kidane" at bounding box center [228, 216] width 127 height 35
copy td "Petros Kidane"
type input "egblue"
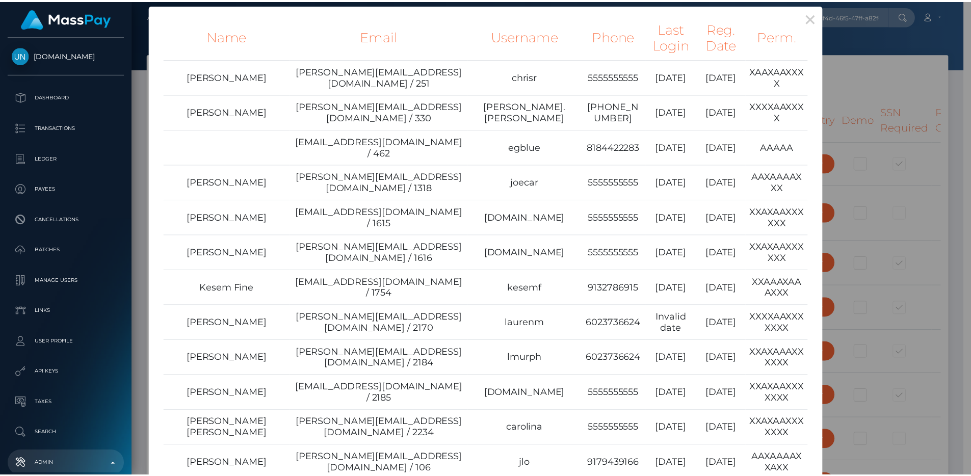
scroll to position [5, 0]
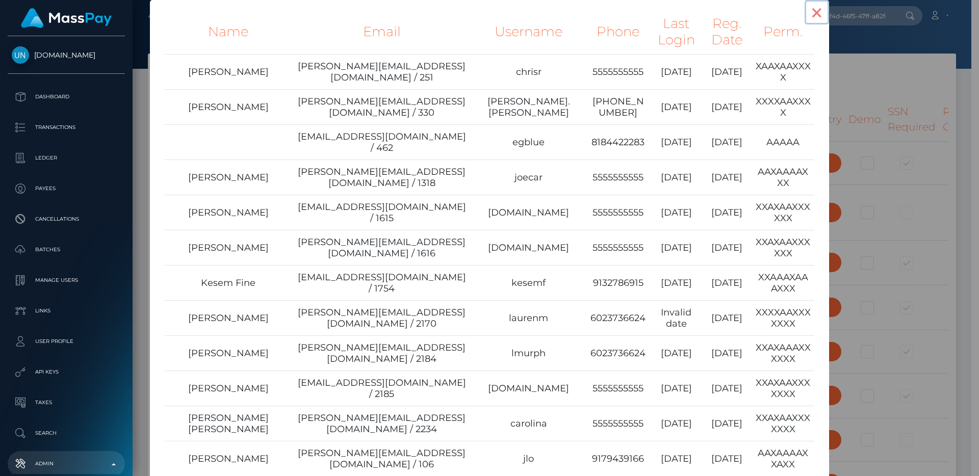
click at [813, 16] on button "×" at bounding box center [816, 12] width 24 height 24
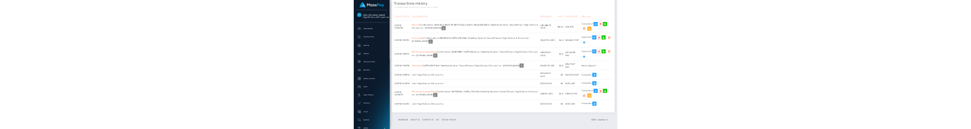
scroll to position [2737, 0]
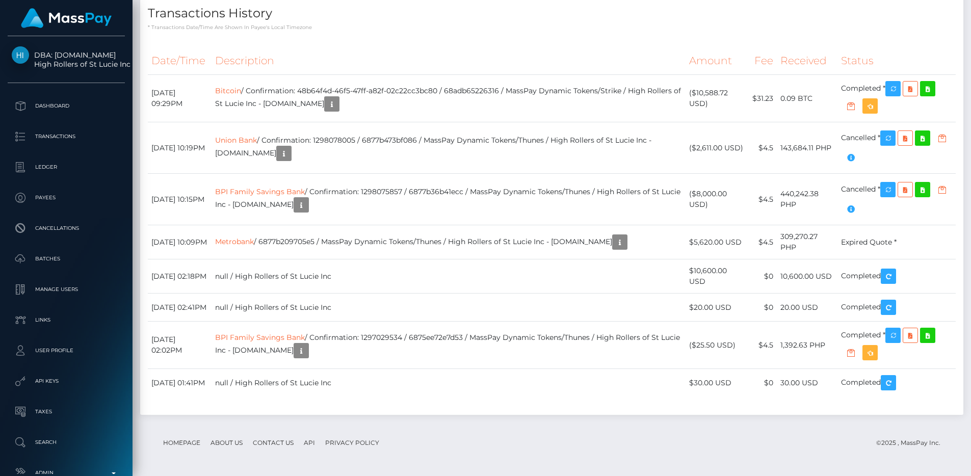
click at [513, 234] on div "Date/Time Description Amount Fee Received Status Bitcoin Union Bank Metrobank" at bounding box center [551, 227] width 823 height 376
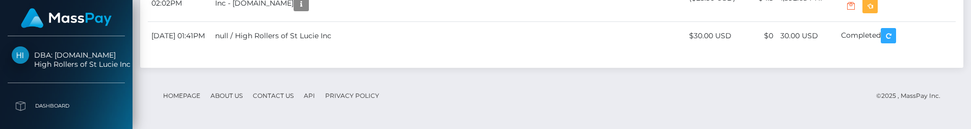
scroll to position [2939, 0]
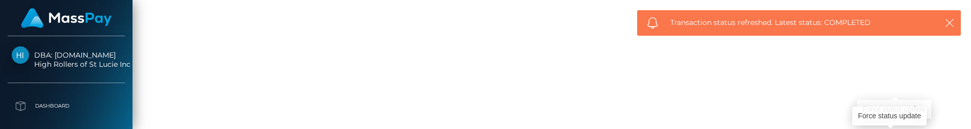
scroll to position [3003, 0]
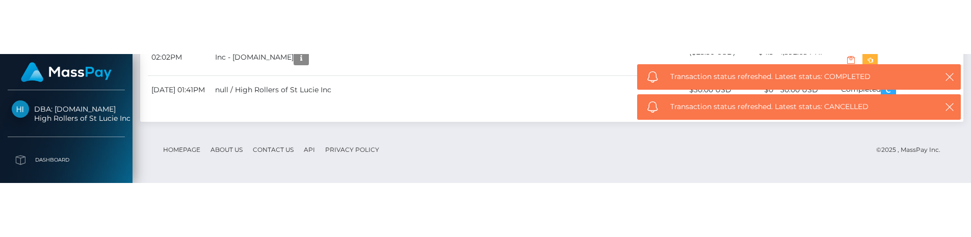
scroll to position [3035, 0]
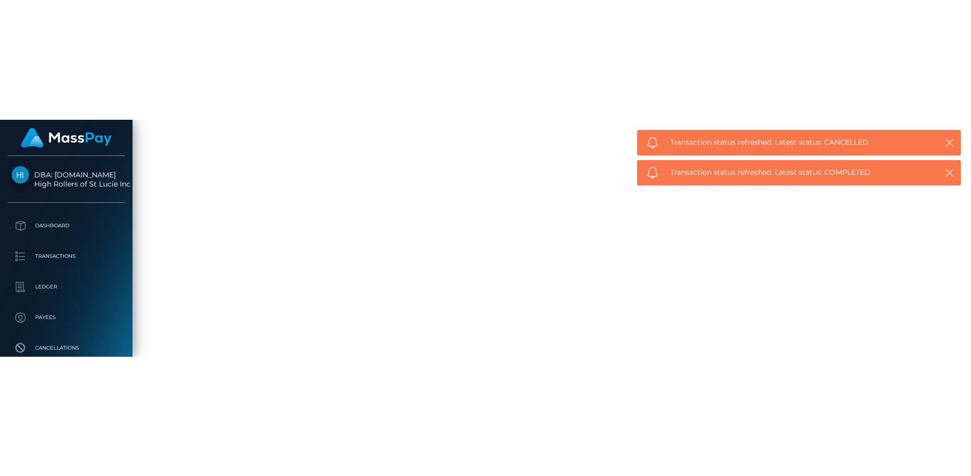
scroll to position [2921, 0]
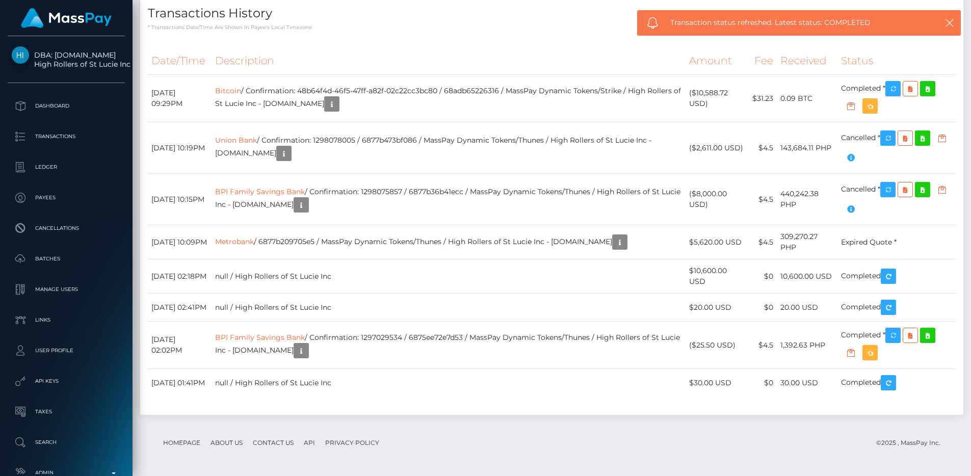
click at [438, 56] on th "Description" at bounding box center [449, 61] width 475 height 28
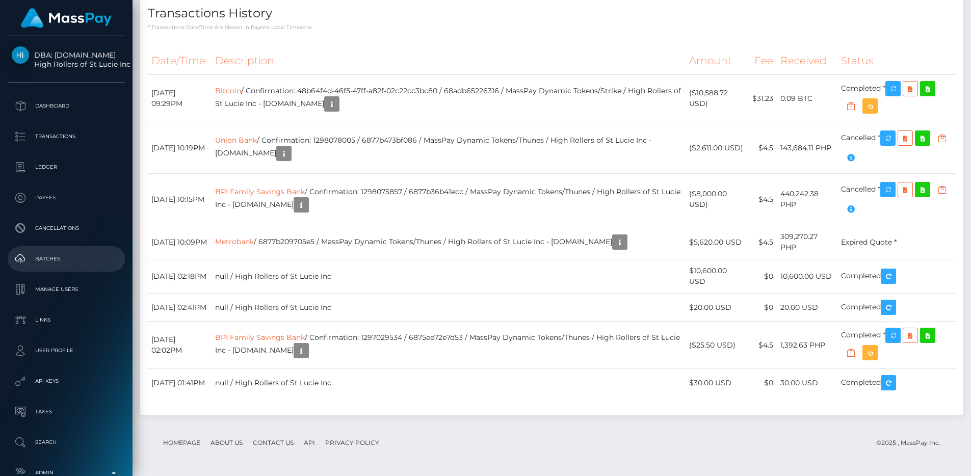
click at [71, 250] on link "Batches" at bounding box center [66, 258] width 117 height 25
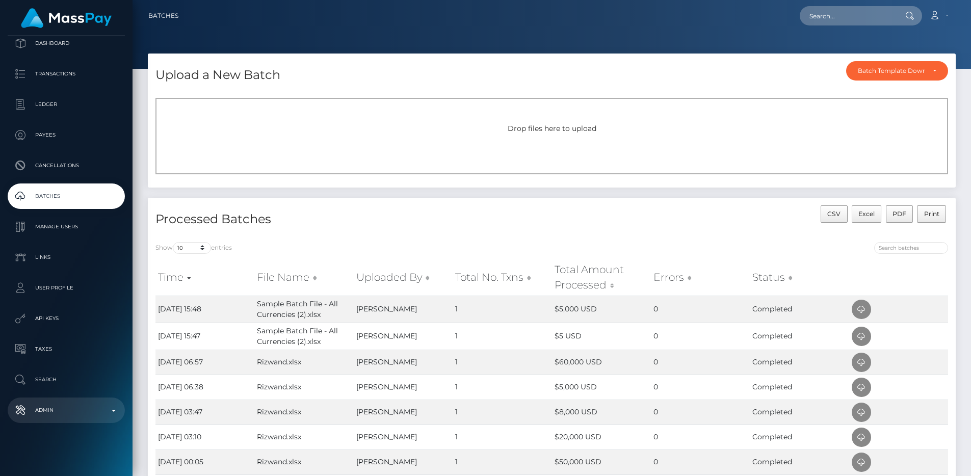
click at [61, 409] on p "Admin" at bounding box center [66, 410] width 109 height 15
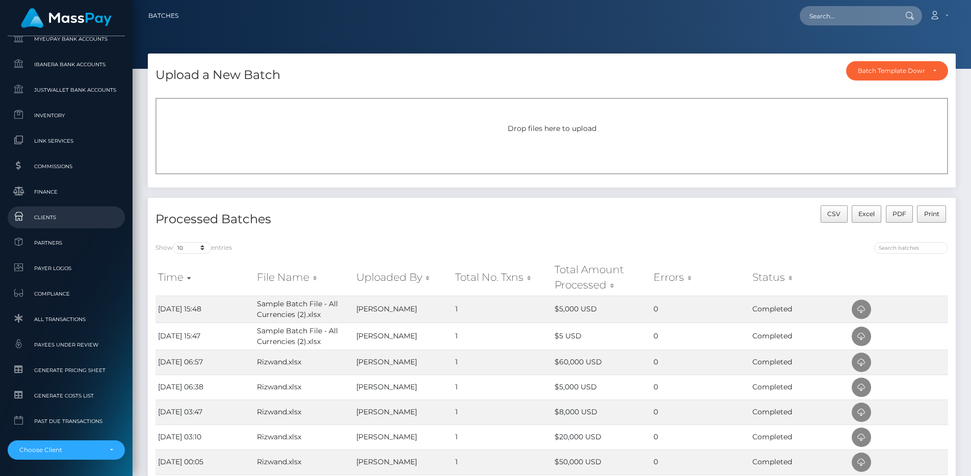
scroll to position [596, 0]
click at [59, 215] on span "Clients" at bounding box center [66, 217] width 109 height 12
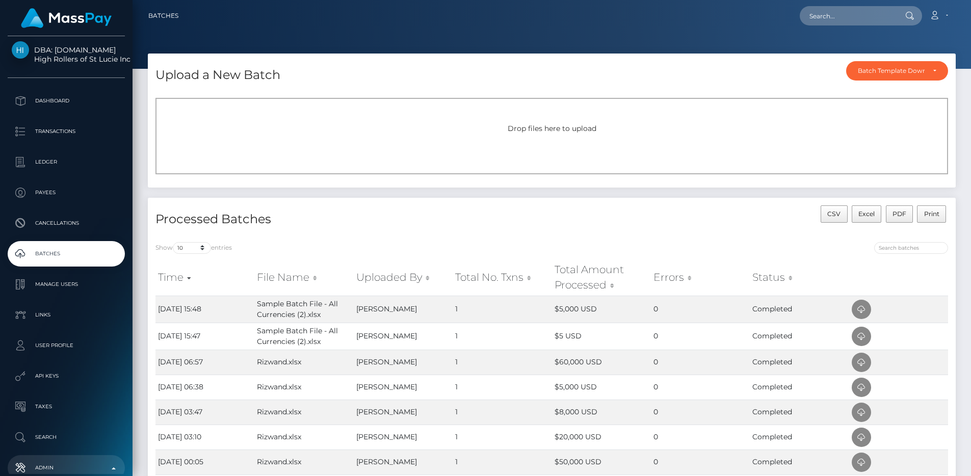
scroll to position [0, 0]
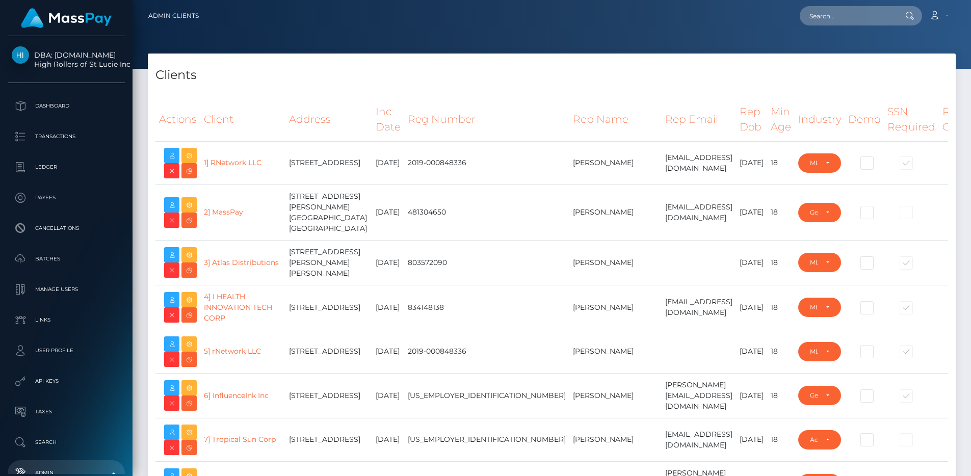
select select "223"
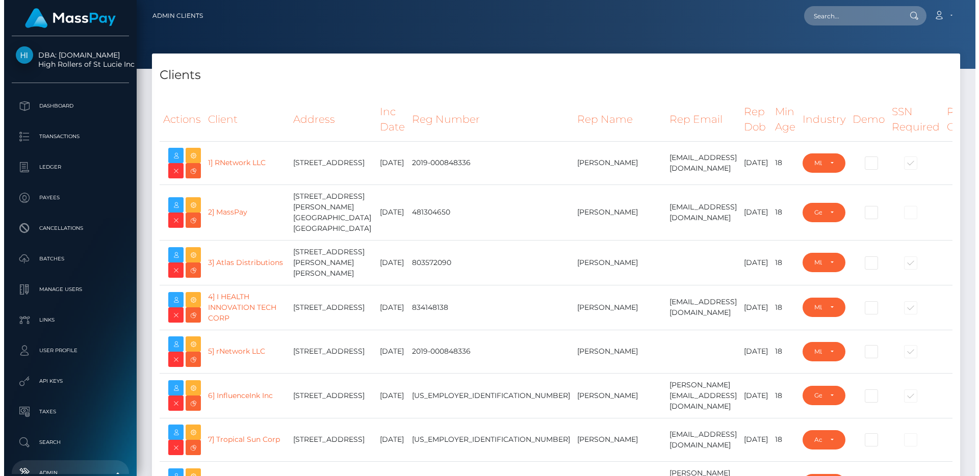
scroll to position [15165, 0]
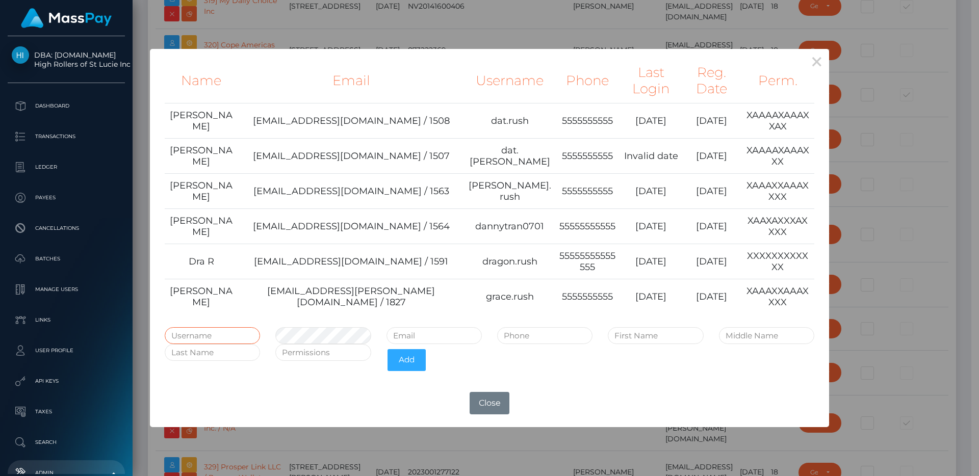
type input "egblue"
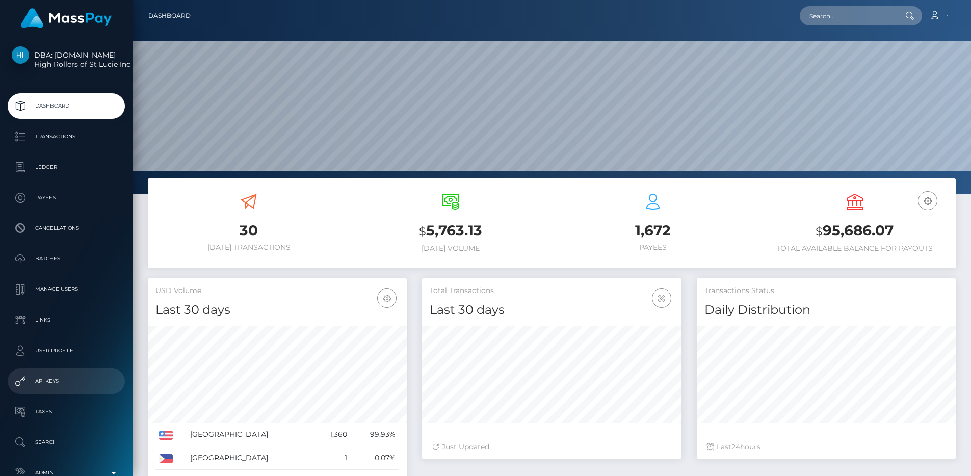
scroll to position [181, 259]
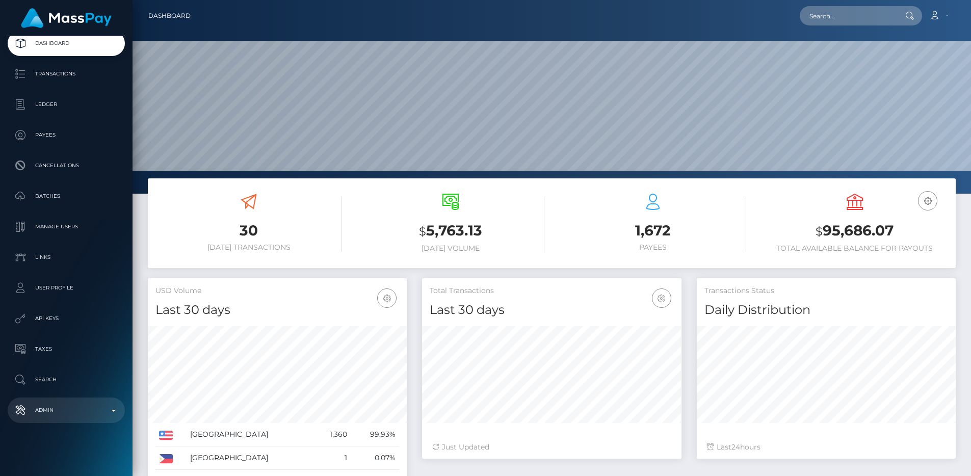
click at [88, 406] on p "Admin" at bounding box center [66, 410] width 109 height 15
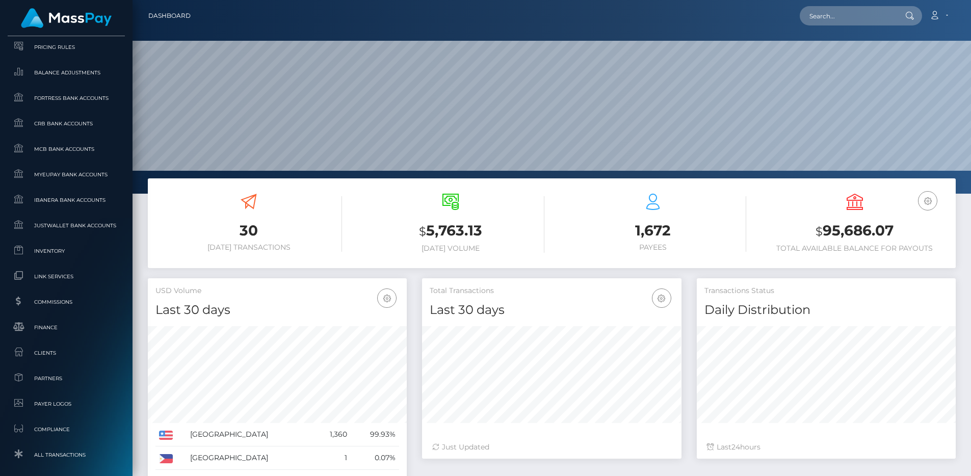
scroll to position [626, 0]
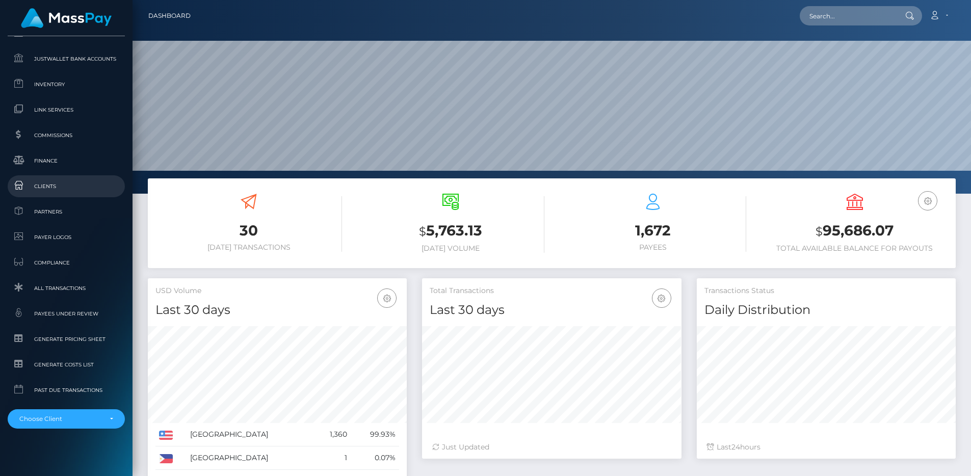
click at [68, 179] on link "Clients" at bounding box center [66, 186] width 117 height 22
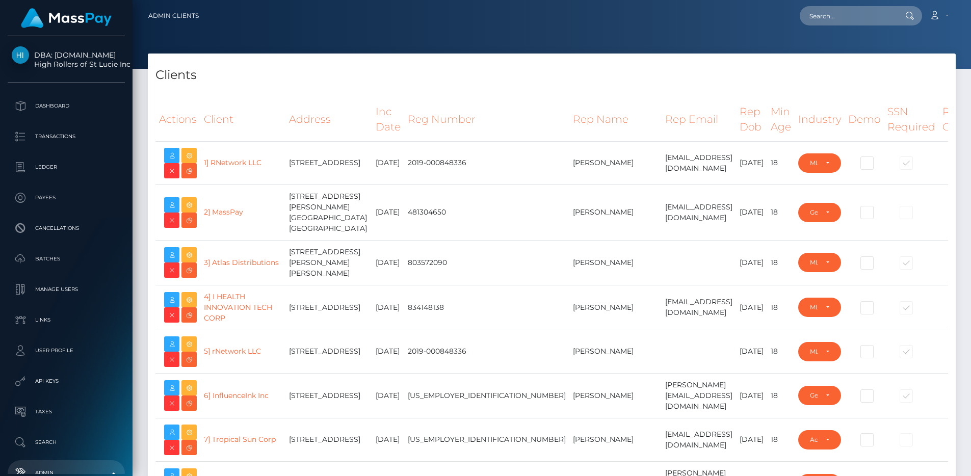
select select "223"
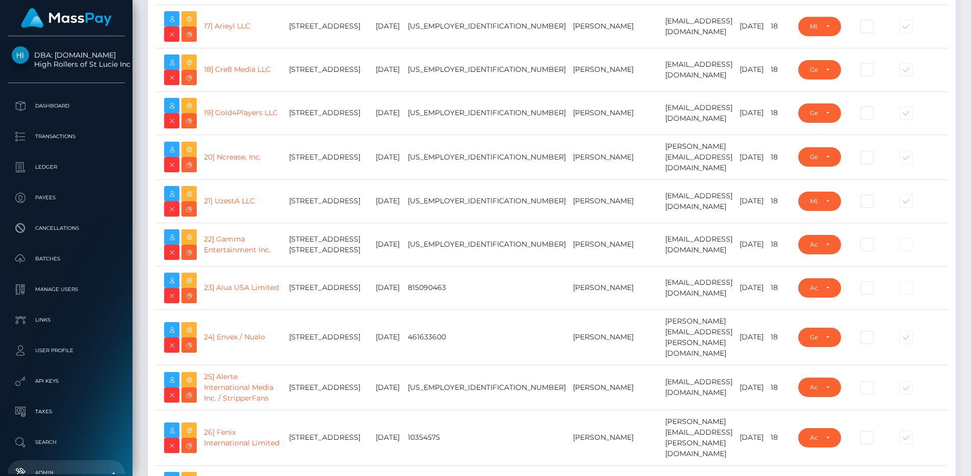
scroll to position [15143, 0]
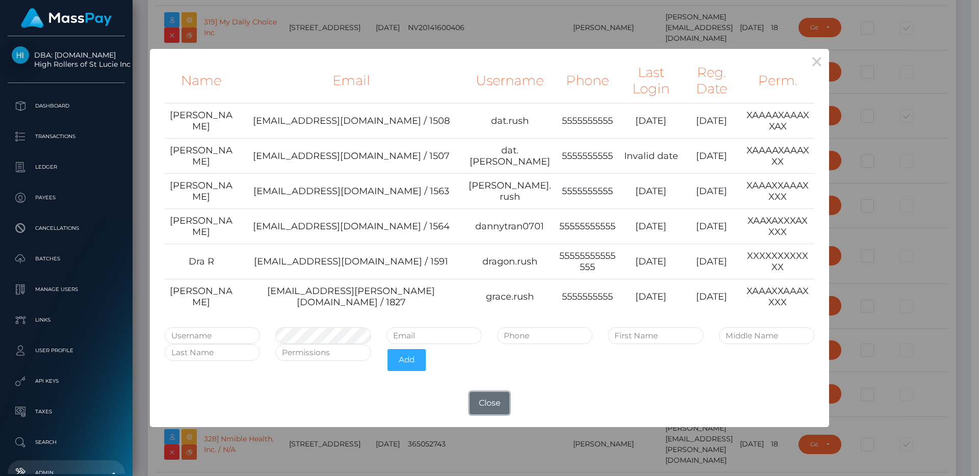
click at [493, 392] on button "Close" at bounding box center [489, 403] width 40 height 22
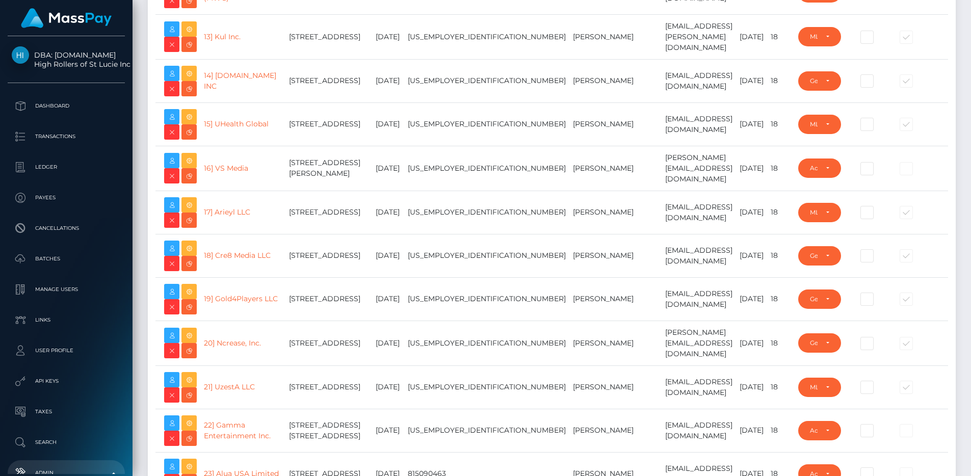
scroll to position [0, 0]
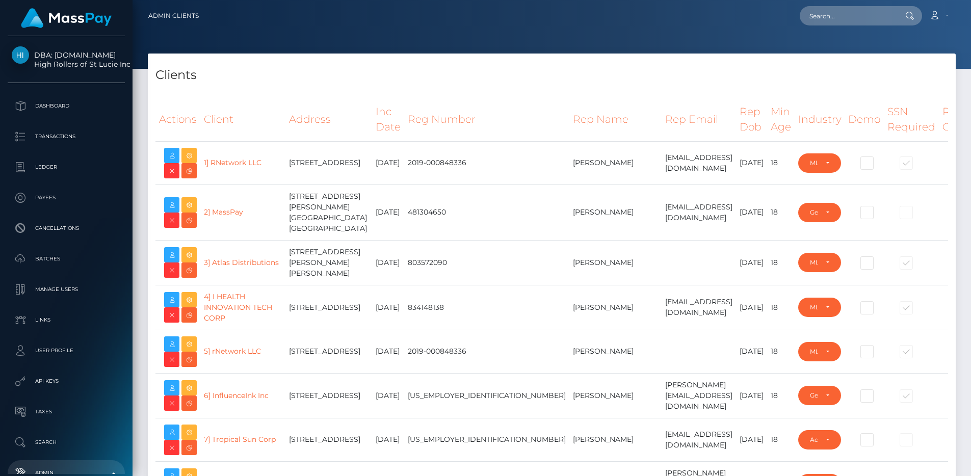
click at [867, 28] on nav "Admin Clients Loading... Loading... Account Logout" at bounding box center [552, 16] width 839 height 32
click at [862, 17] on input "text" at bounding box center [848, 15] width 96 height 19
paste input "ca524efa-6353-11f0-b1fb-02a8c2768cb9"
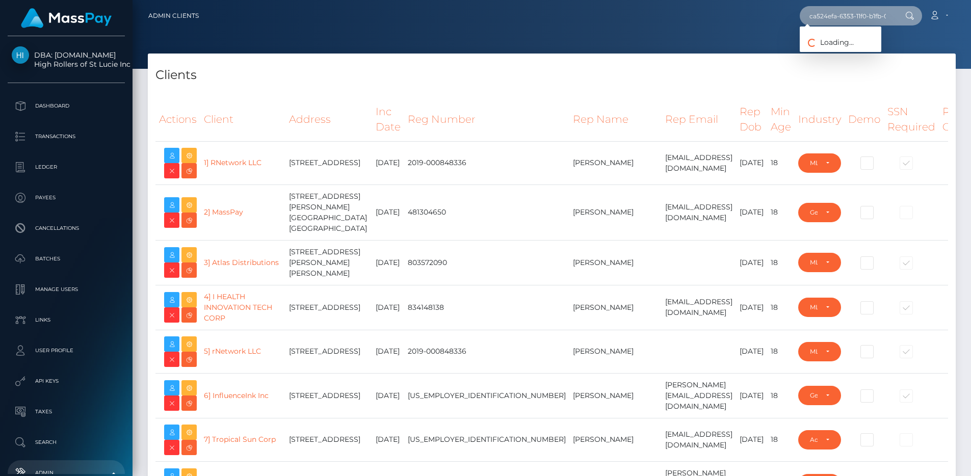
scroll to position [0, 48]
type input "ca524efa-6353-11f0-b1fb-02a8c2768cb9"
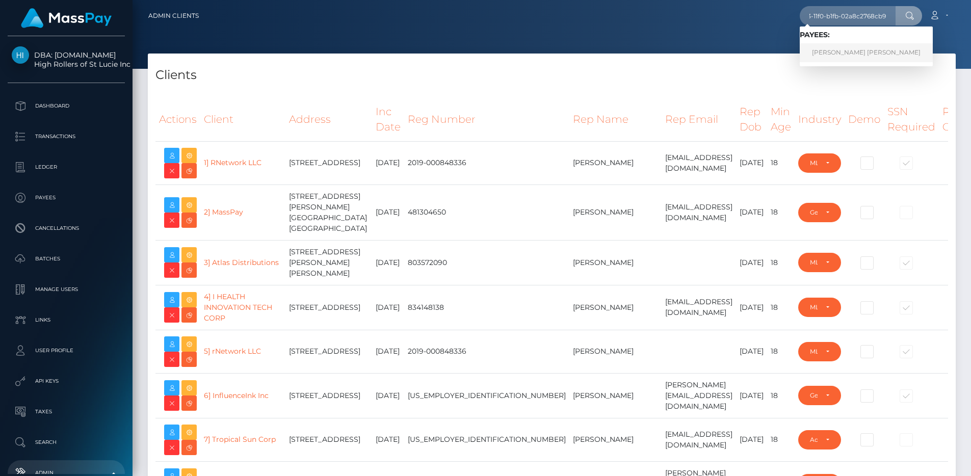
click at [846, 49] on link "JACKSON LLOYD HUETHER" at bounding box center [866, 52] width 133 height 19
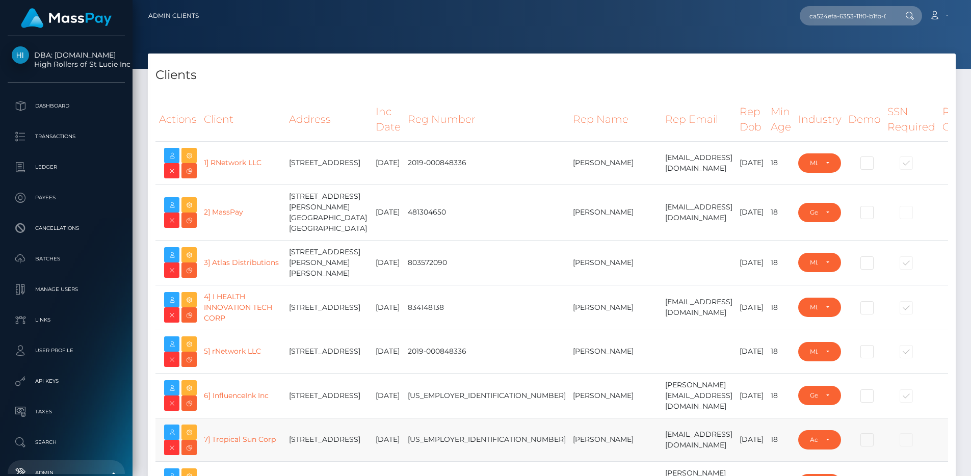
type input "egblue"
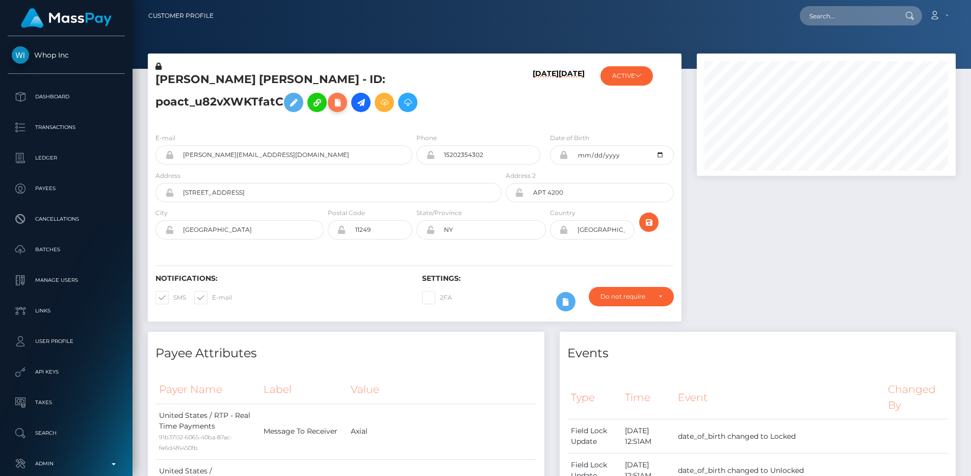
click at [331, 109] on icon at bounding box center [337, 102] width 12 height 13
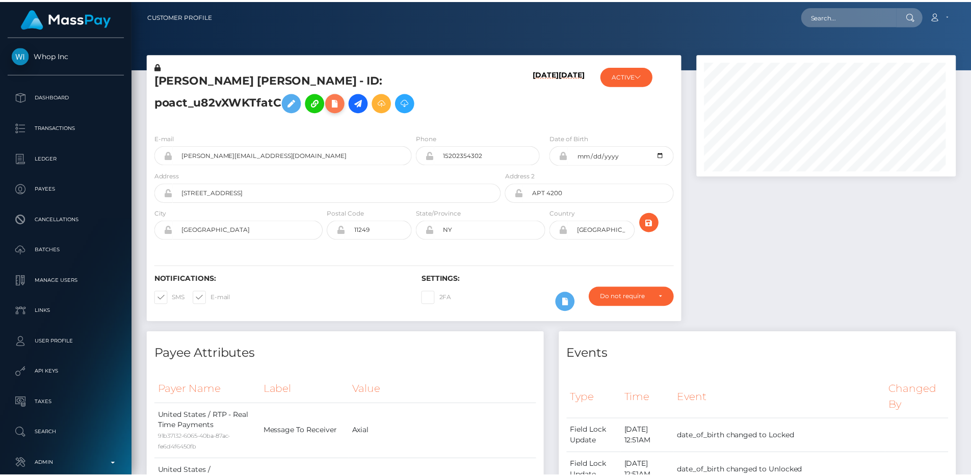
scroll to position [509616, 509479]
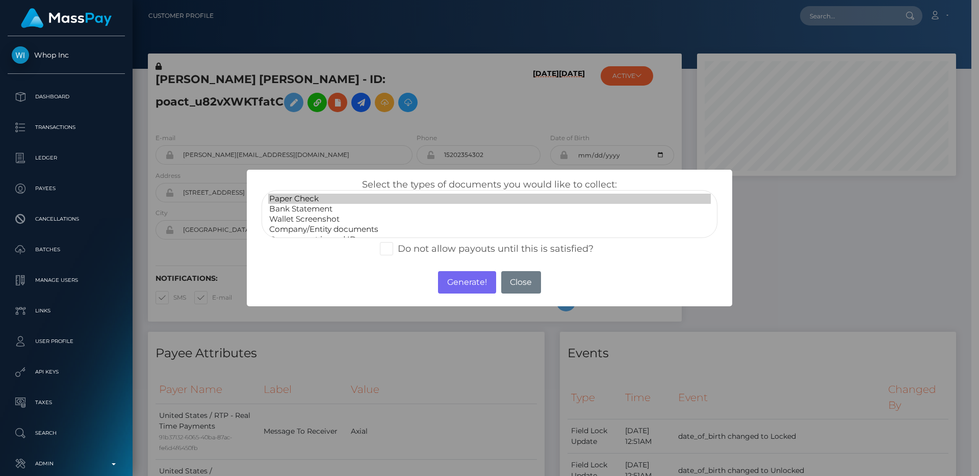
click at [309, 198] on option "Paper Check" at bounding box center [489, 199] width 442 height 10
select select "Paper Check"
click at [307, 207] on option "Bank Statement" at bounding box center [489, 209] width 442 height 10
click at [418, 246] on label "Do not allow payouts until this is satisfied?" at bounding box center [487, 248] width 214 height 13
click at [404, 246] on input "Do not allow payouts until this is satisfied?" at bounding box center [401, 245] width 7 height 7
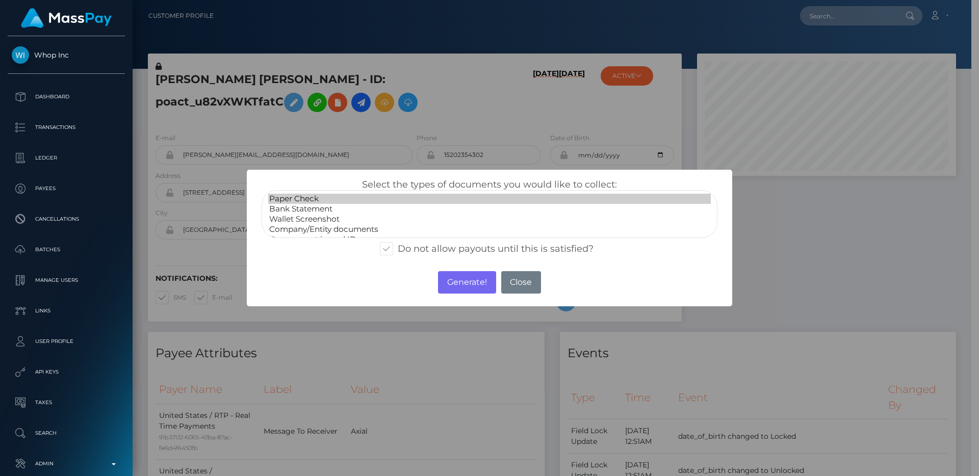
click at [461, 251] on label "Do not allow payouts until this is satisfied?" at bounding box center [487, 248] width 214 height 13
click at [404, 249] on input "Do not allow payouts until this is satisfied?" at bounding box center [401, 245] width 7 height 7
checkbox input "false"
click at [472, 277] on button "Generate!" at bounding box center [467, 282] width 58 height 22
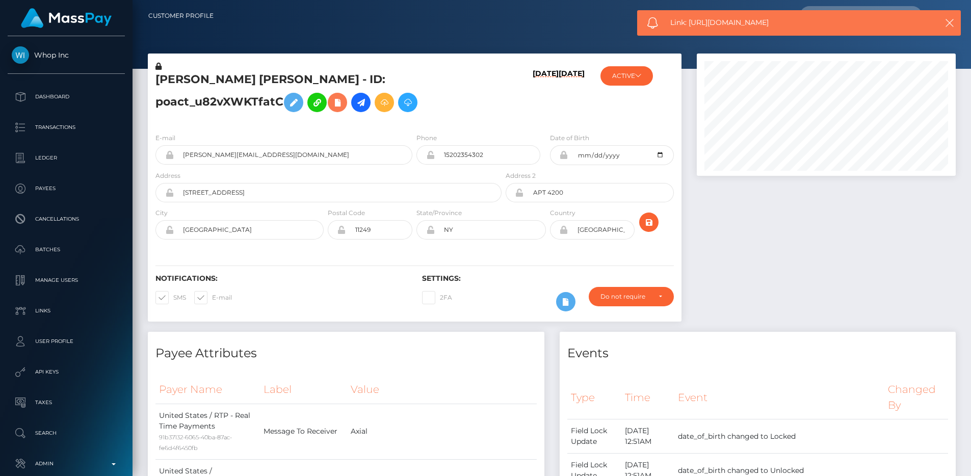
click at [331, 109] on icon at bounding box center [337, 102] width 12 height 13
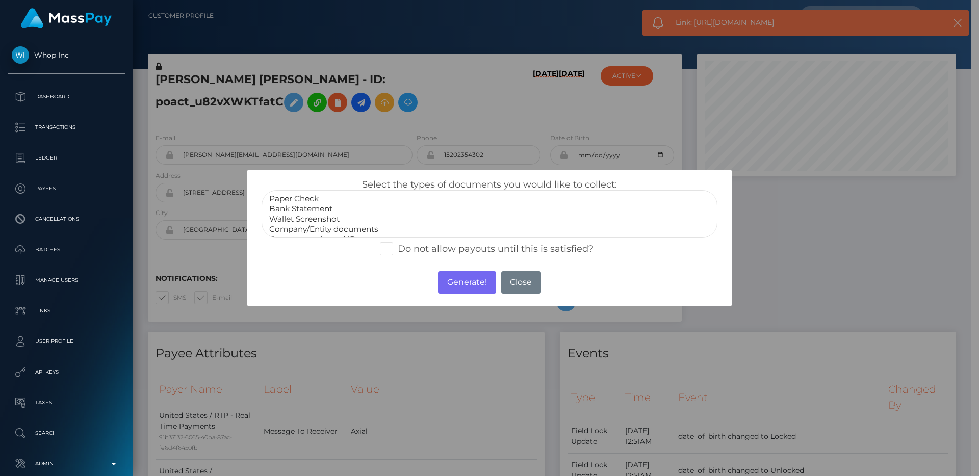
select select "Wallet Screenshot"
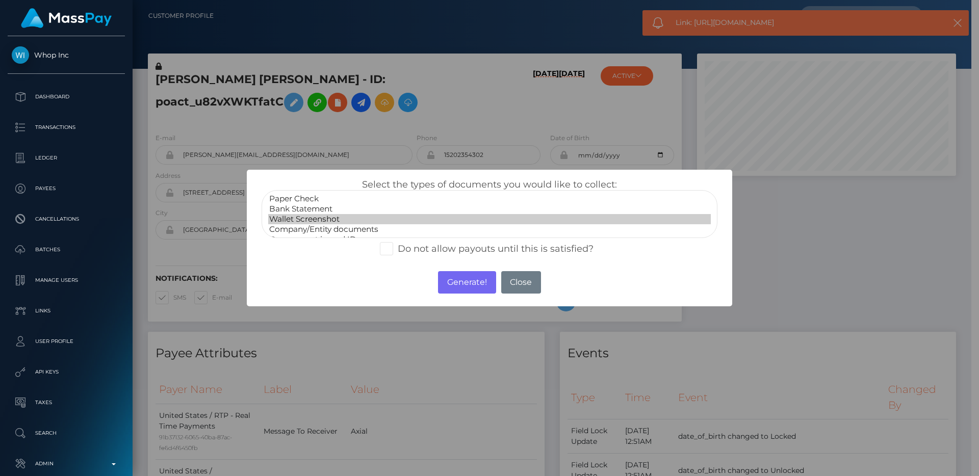
click at [282, 218] on option "Wallet Screenshot" at bounding box center [489, 219] width 442 height 10
click at [448, 249] on label "Do not allow payouts until this is satisfied?" at bounding box center [487, 248] width 214 height 13
click at [404, 249] on input "Do not allow payouts until this is satisfied?" at bounding box center [401, 245] width 7 height 7
checkbox input "true"
click at [459, 279] on button "Generate!" at bounding box center [467, 282] width 58 height 22
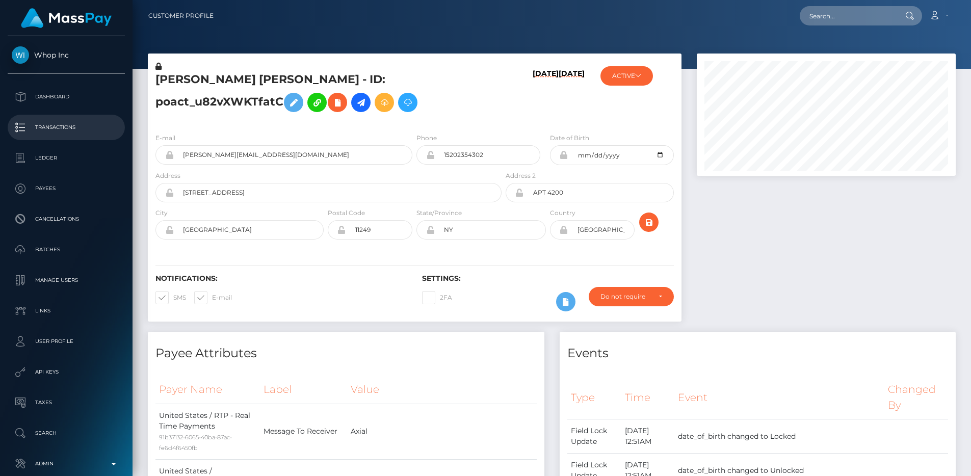
click at [98, 122] on p "Transactions" at bounding box center [66, 127] width 109 height 15
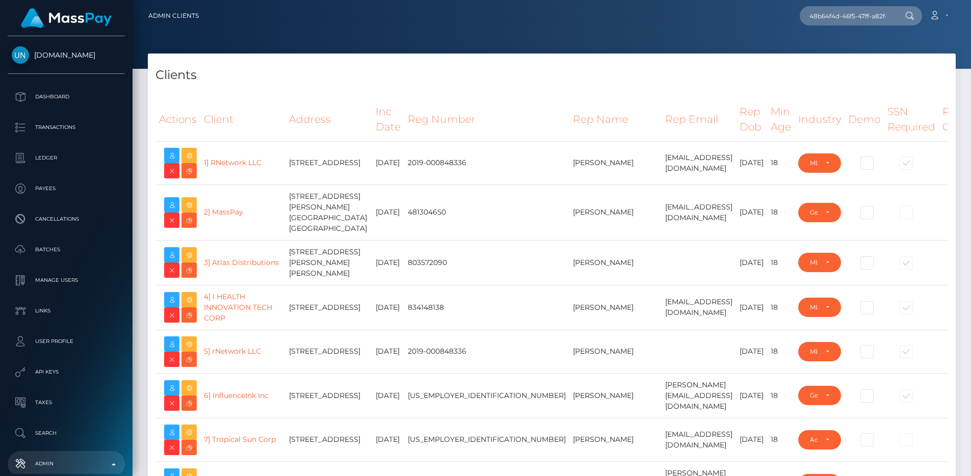
select select "223"
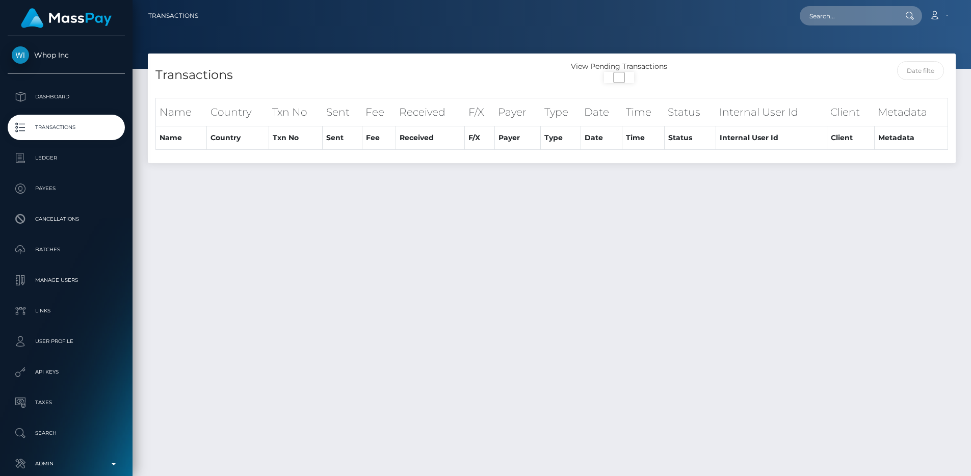
select select "100"
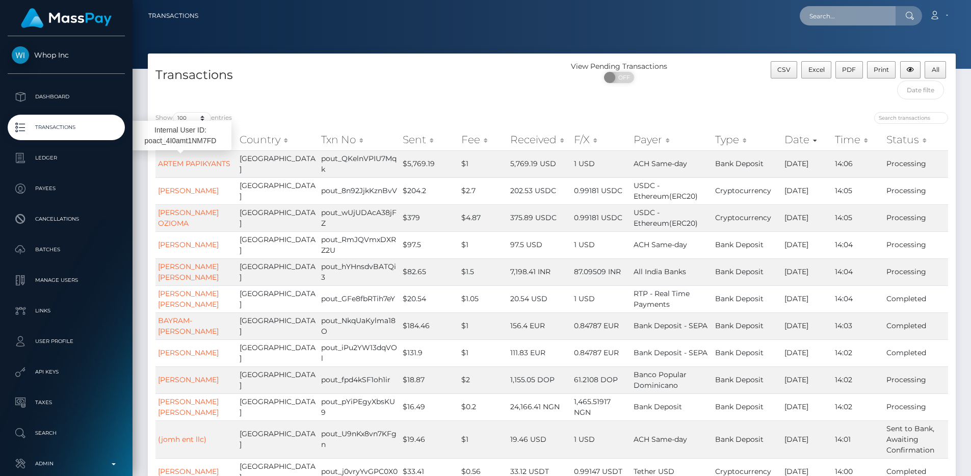
click at [828, 16] on input "text" at bounding box center [848, 15] width 96 height 19
paste input "68a44580b68f8"
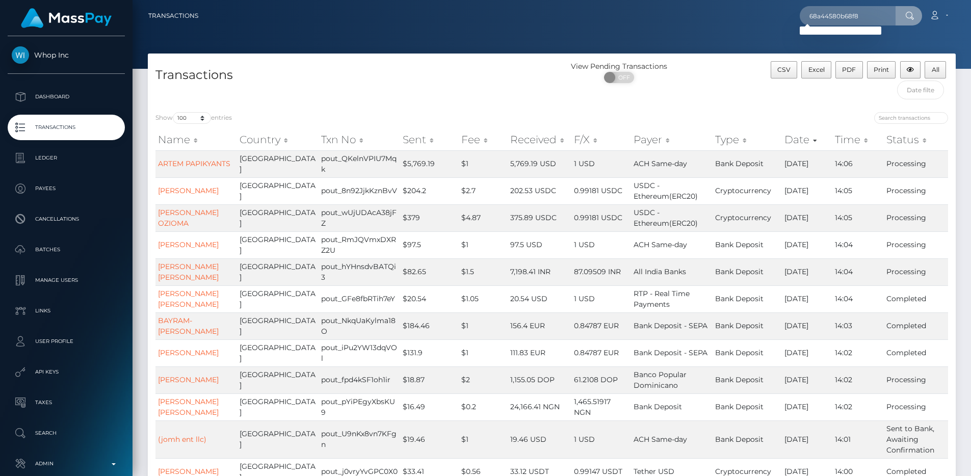
click at [676, 22] on div "68a44580b68f8 Loading... Loading... Account Edit Profile Logout" at bounding box center [580, 15] width 749 height 21
click at [833, 21] on input "68a44580b68f8" at bounding box center [848, 15] width 96 height 19
paste input "od4S4SxZfNdOlnx9hfSsMQhtGuO2"
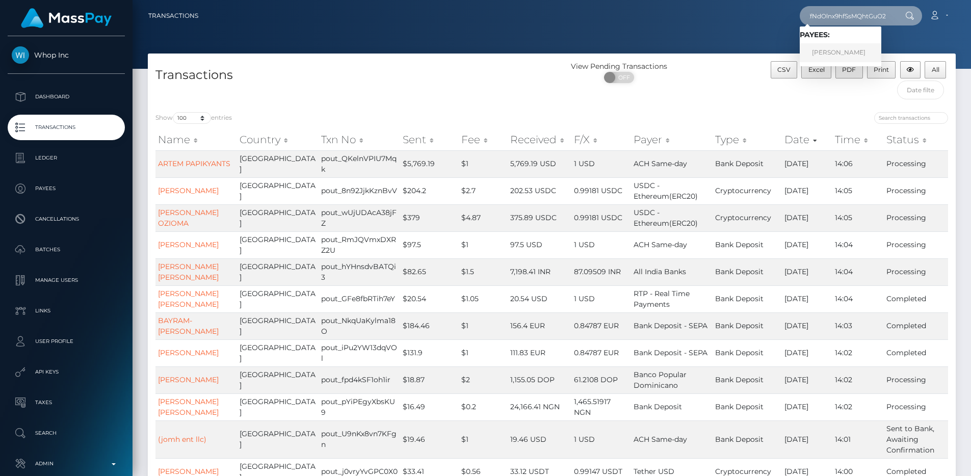
type input "od4S4SxZfNdOlnx9hfSsMQhtGuO2"
click at [756, 37] on div at bounding box center [552, 34] width 839 height 69
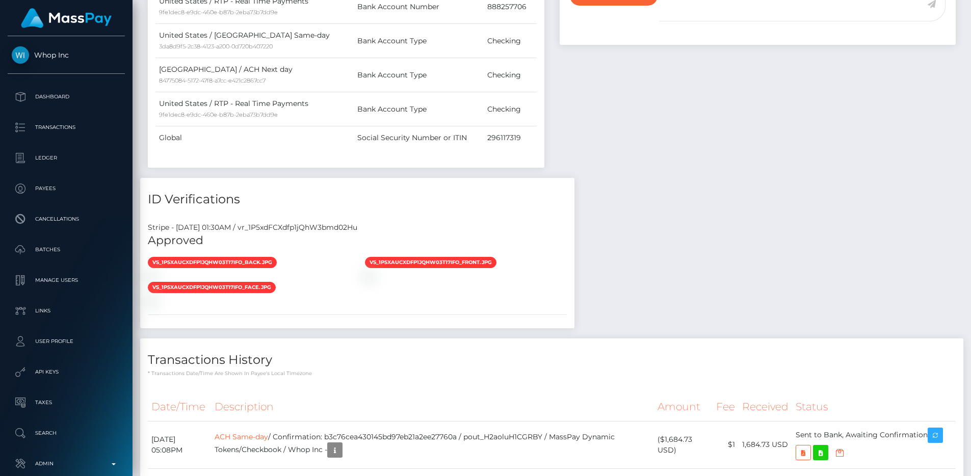
scroll to position [1031, 0]
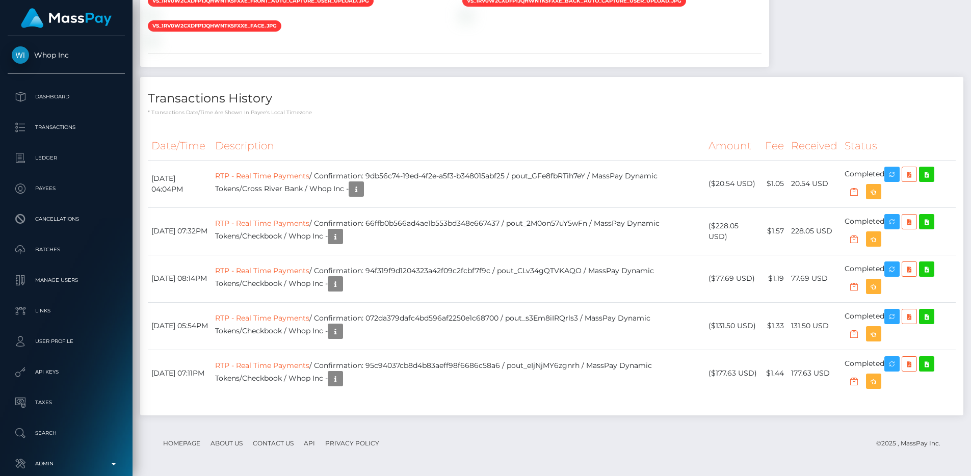
scroll to position [122, 259]
click at [525, 133] on th "Description" at bounding box center [458, 146] width 493 height 28
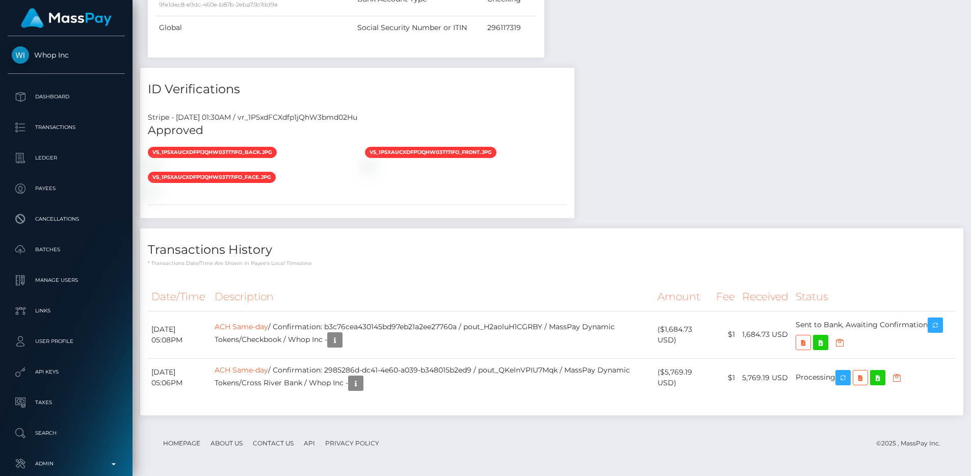
scroll to position [1031, 0]
click at [396, 322] on td "ACH Same-day / Confirmation: b3c76cea430145bd97eb21a2ee27760a / pout_H2aoluH1CG…" at bounding box center [432, 334] width 442 height 47
copy td "b3c76cea430145bd97eb21a2ee27760a"
click at [452, 212] on div "Stripe - July 23, 2025 01:30AM / vr_1P5xdFCXdfp1jQhW3bmd02Hu Approved vs_1P5xau…" at bounding box center [357, 161] width 434 height 114
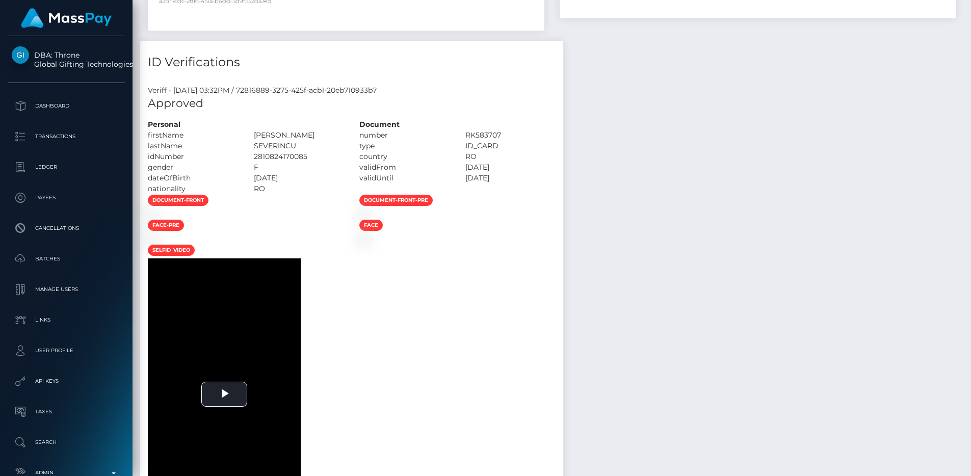
scroll to position [788, 0]
